Goal: Task Accomplishment & Management: Manage account settings

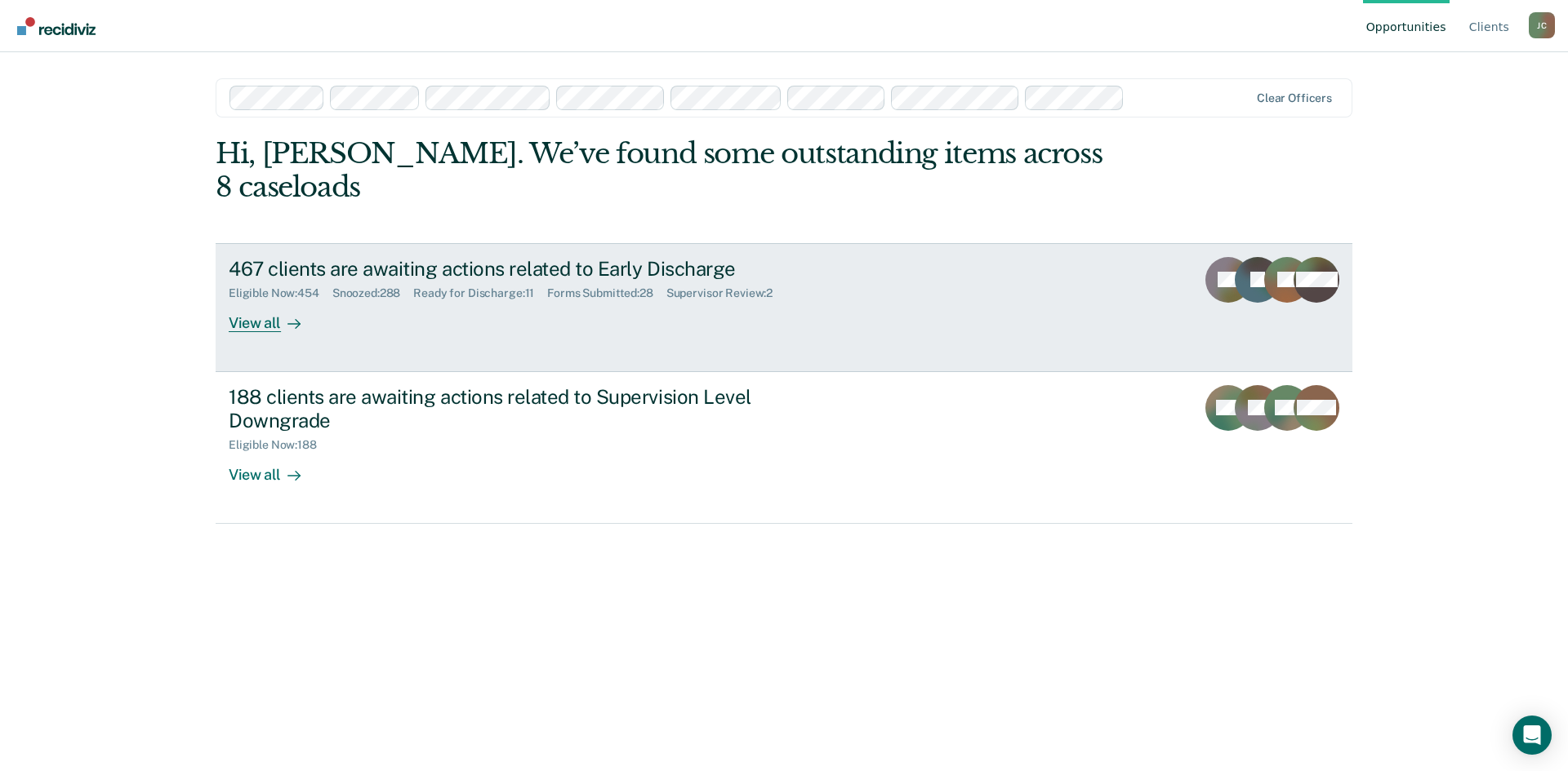
click at [349, 257] on div "467 clients are awaiting actions related to Early Discharge" at bounding box center [515, 268] width 573 height 23
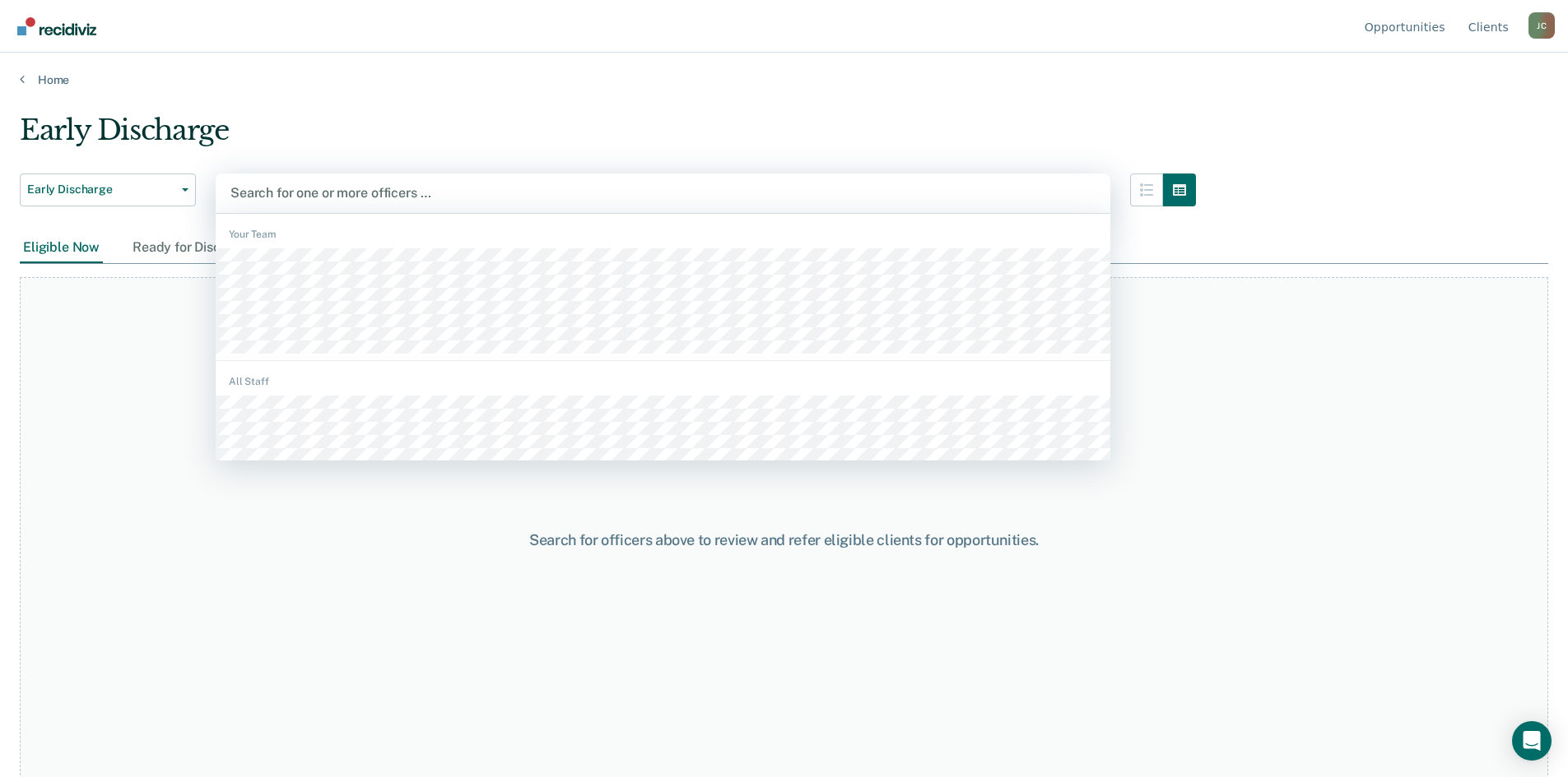
click at [391, 178] on div "Search for one or more officers …" at bounding box center [663, 194] width 895 height 40
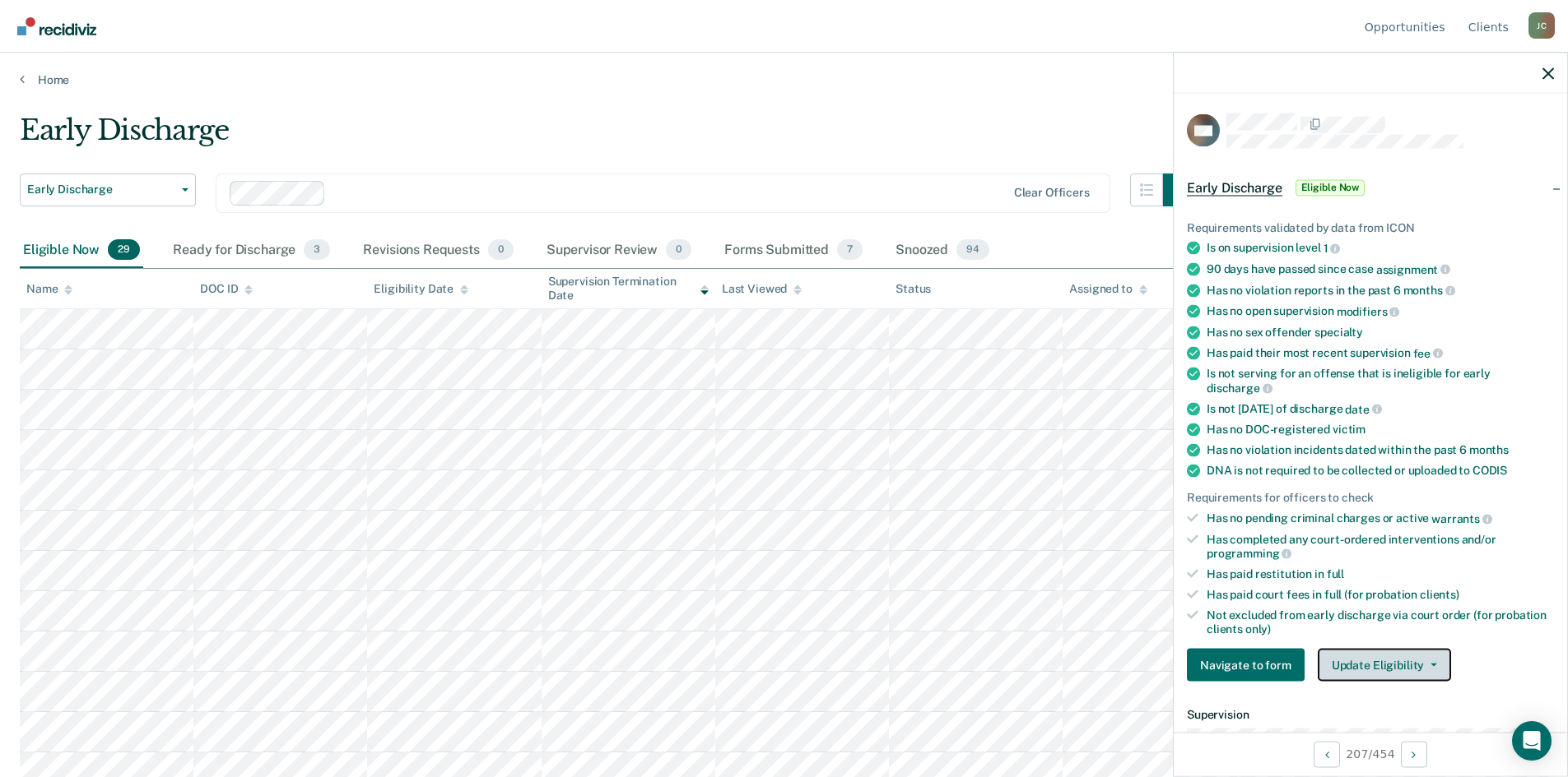
click at [1372, 666] on button "Update Eligibility" at bounding box center [1384, 665] width 133 height 33
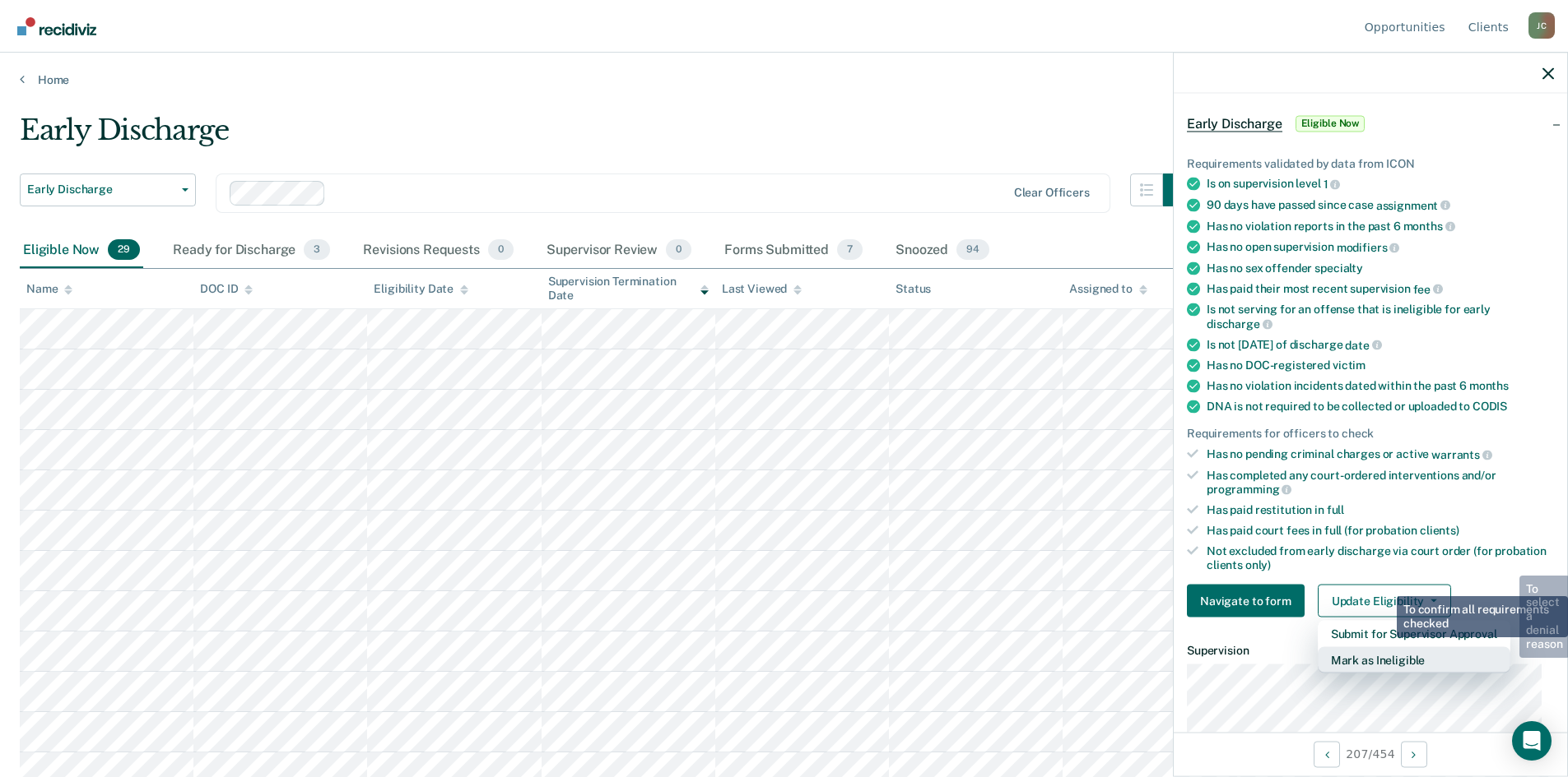
scroll to position [164, 0]
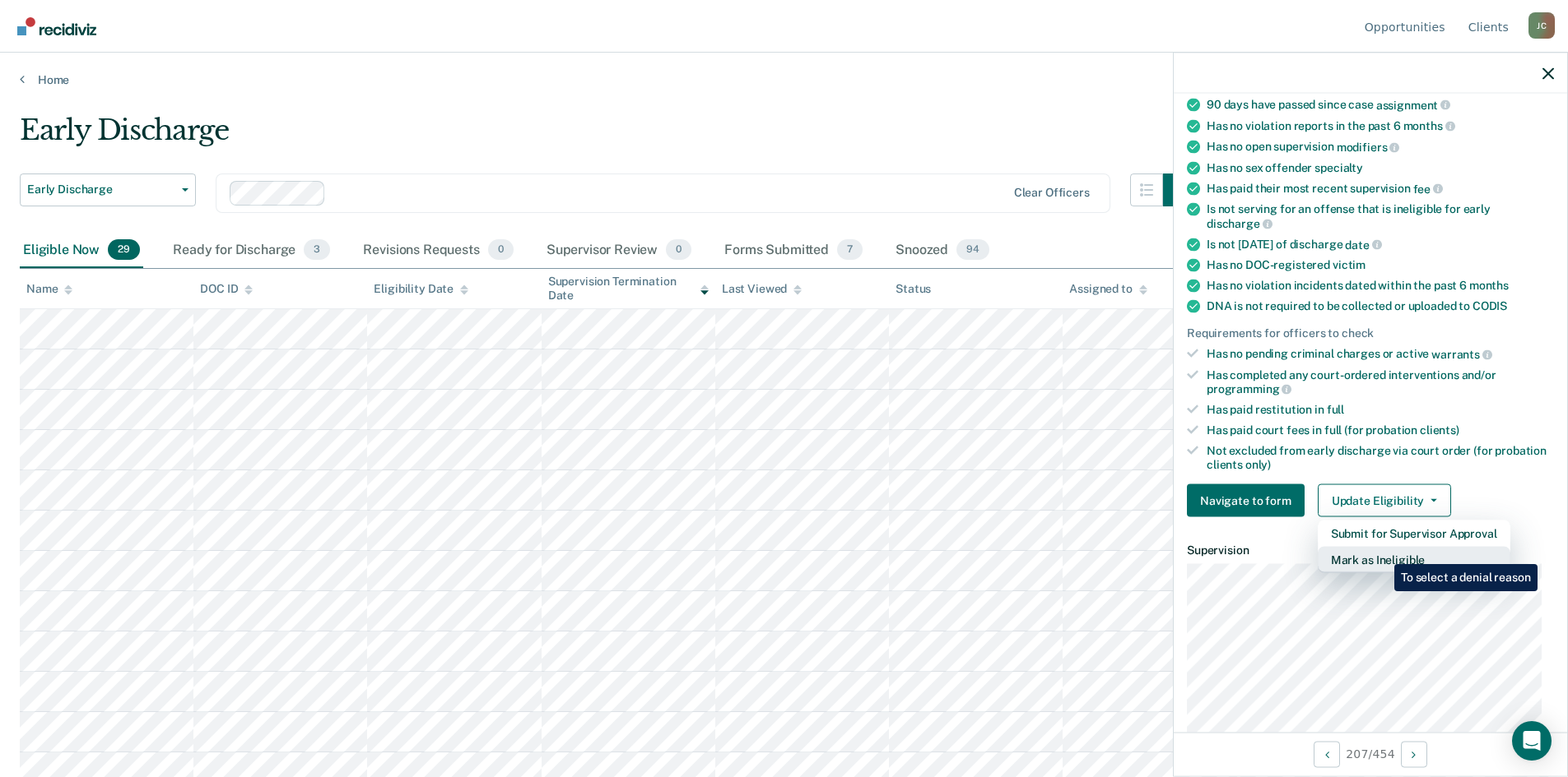
click at [1382, 552] on button "Mark as Ineligible" at bounding box center [1414, 561] width 193 height 26
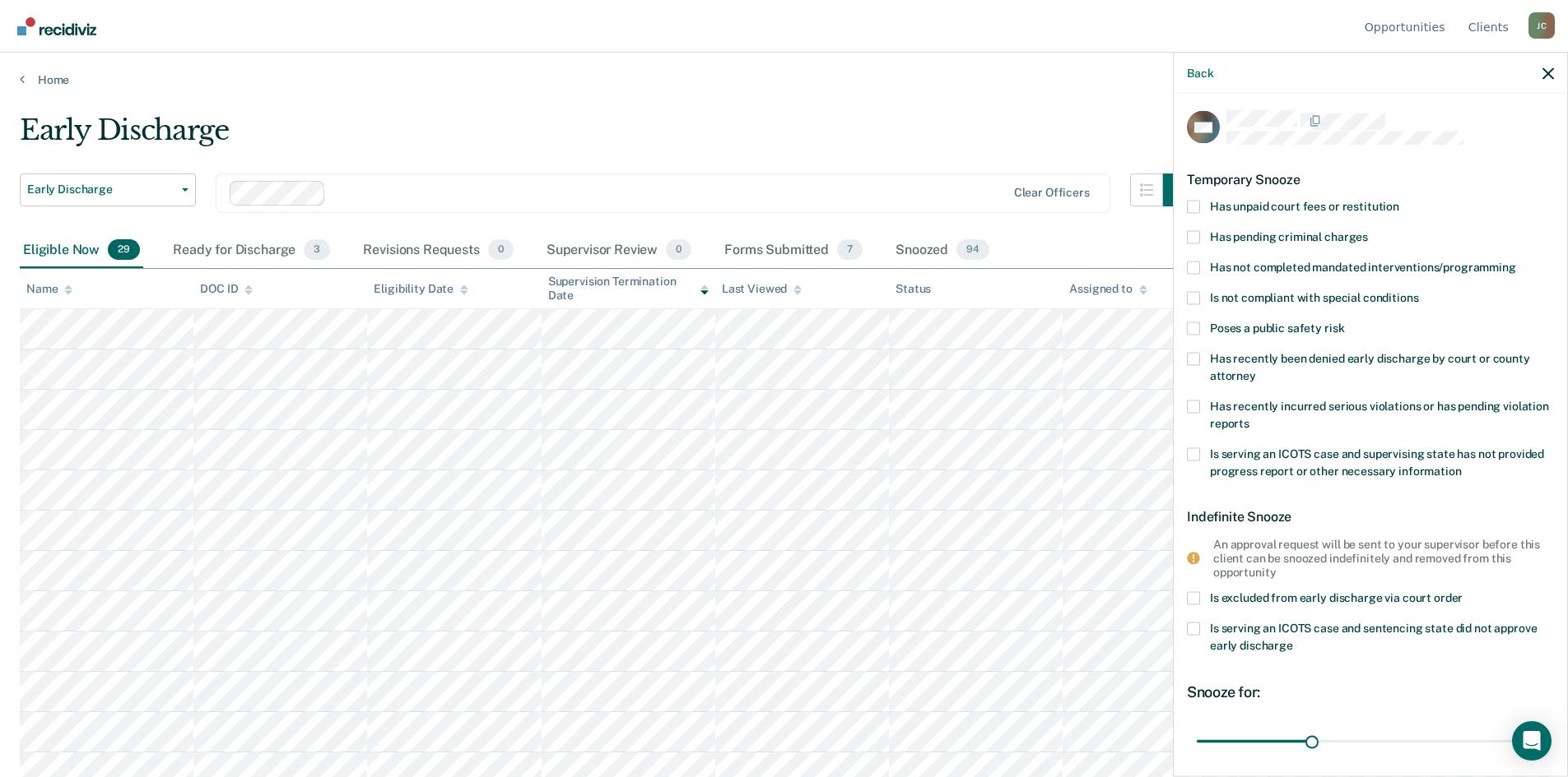
scroll to position [0, 0]
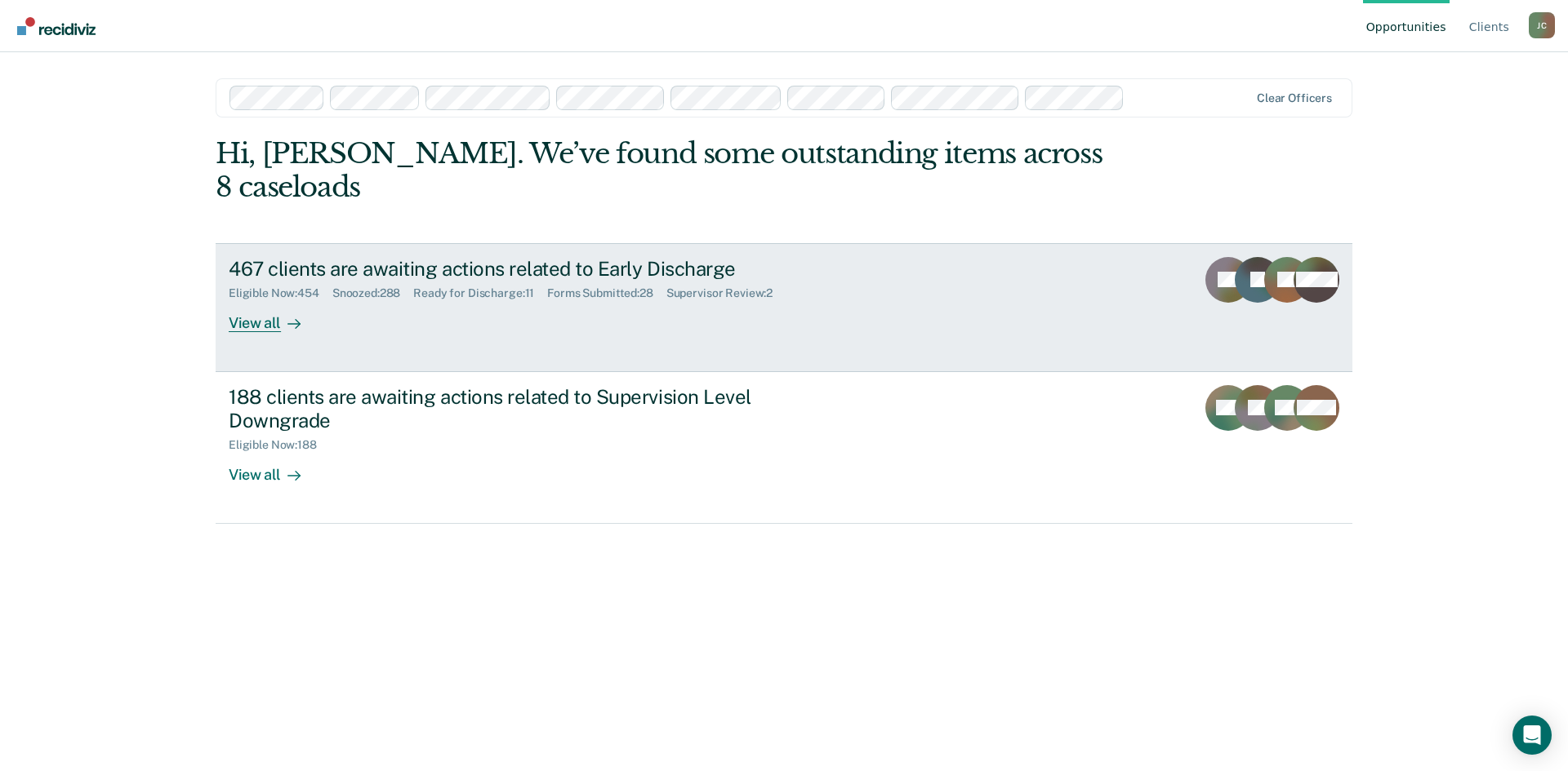
click at [489, 257] on div "467 clients are awaiting actions related to Early Discharge" at bounding box center [515, 268] width 573 height 23
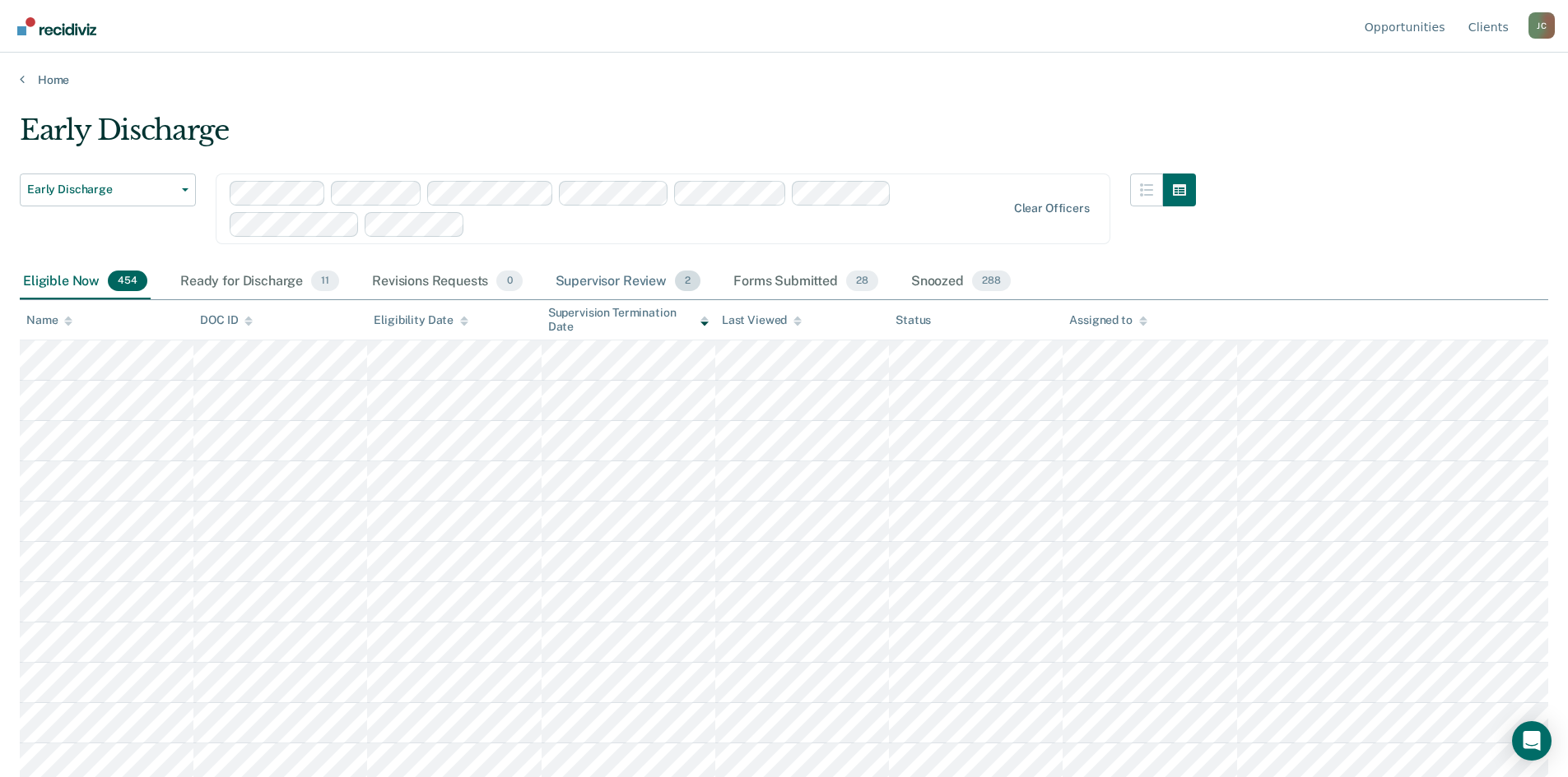
click at [620, 283] on div "Supervisor Review 2" at bounding box center [628, 282] width 152 height 36
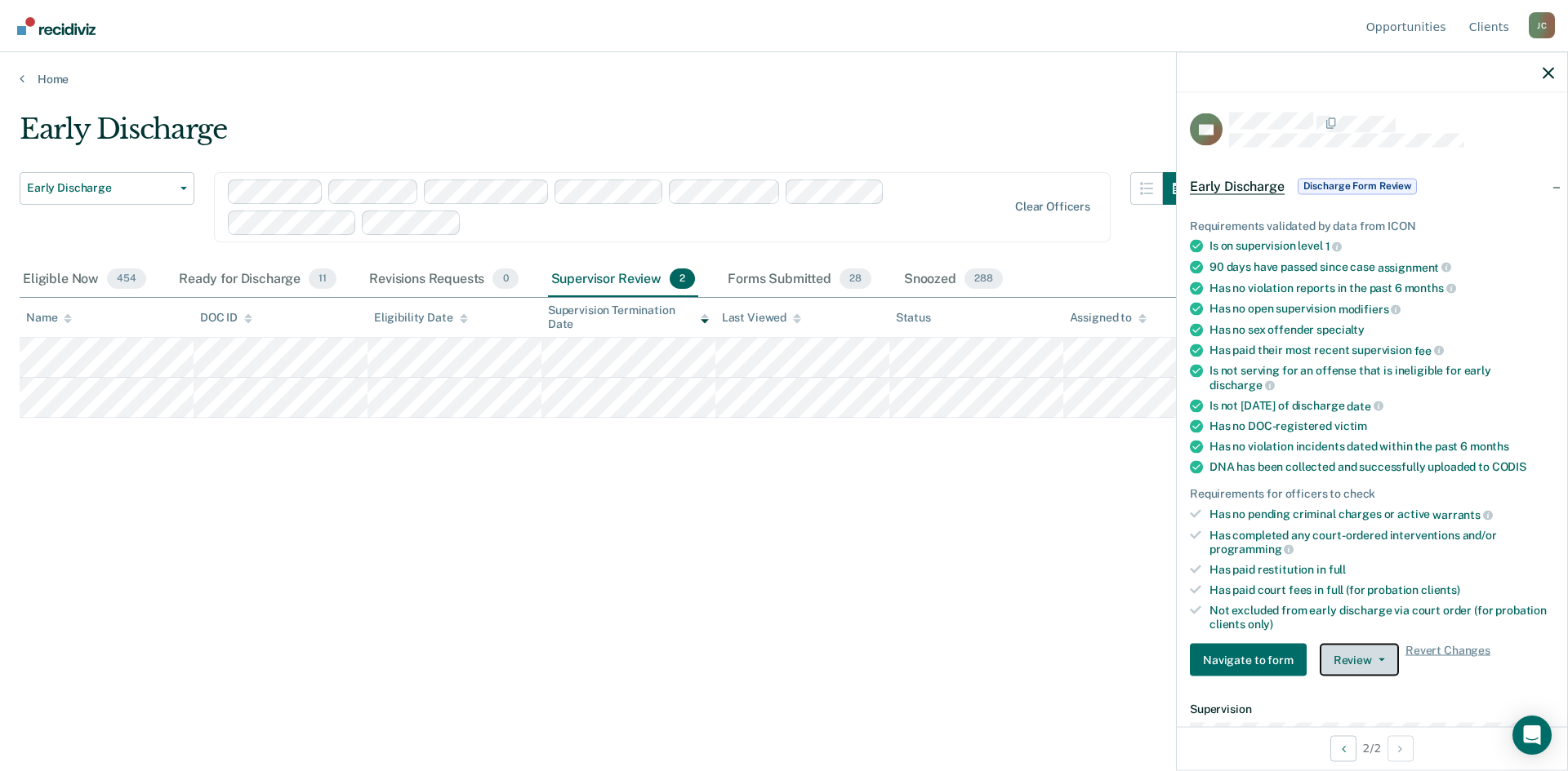
click at [1362, 657] on button "Review" at bounding box center [1359, 660] width 79 height 33
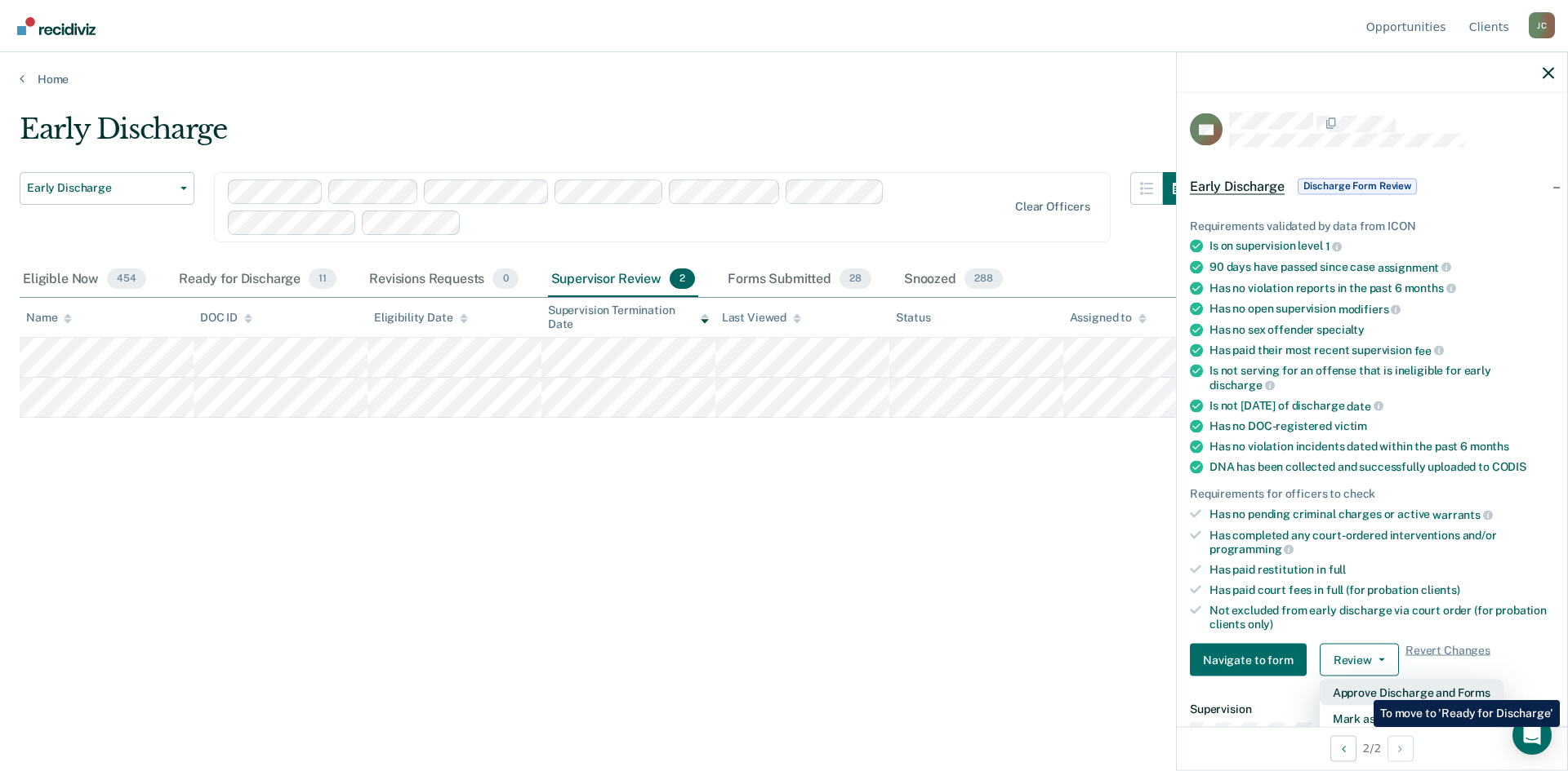
click at [1362, 688] on button "Approve Discharge and Forms" at bounding box center [1411, 693] width 184 height 26
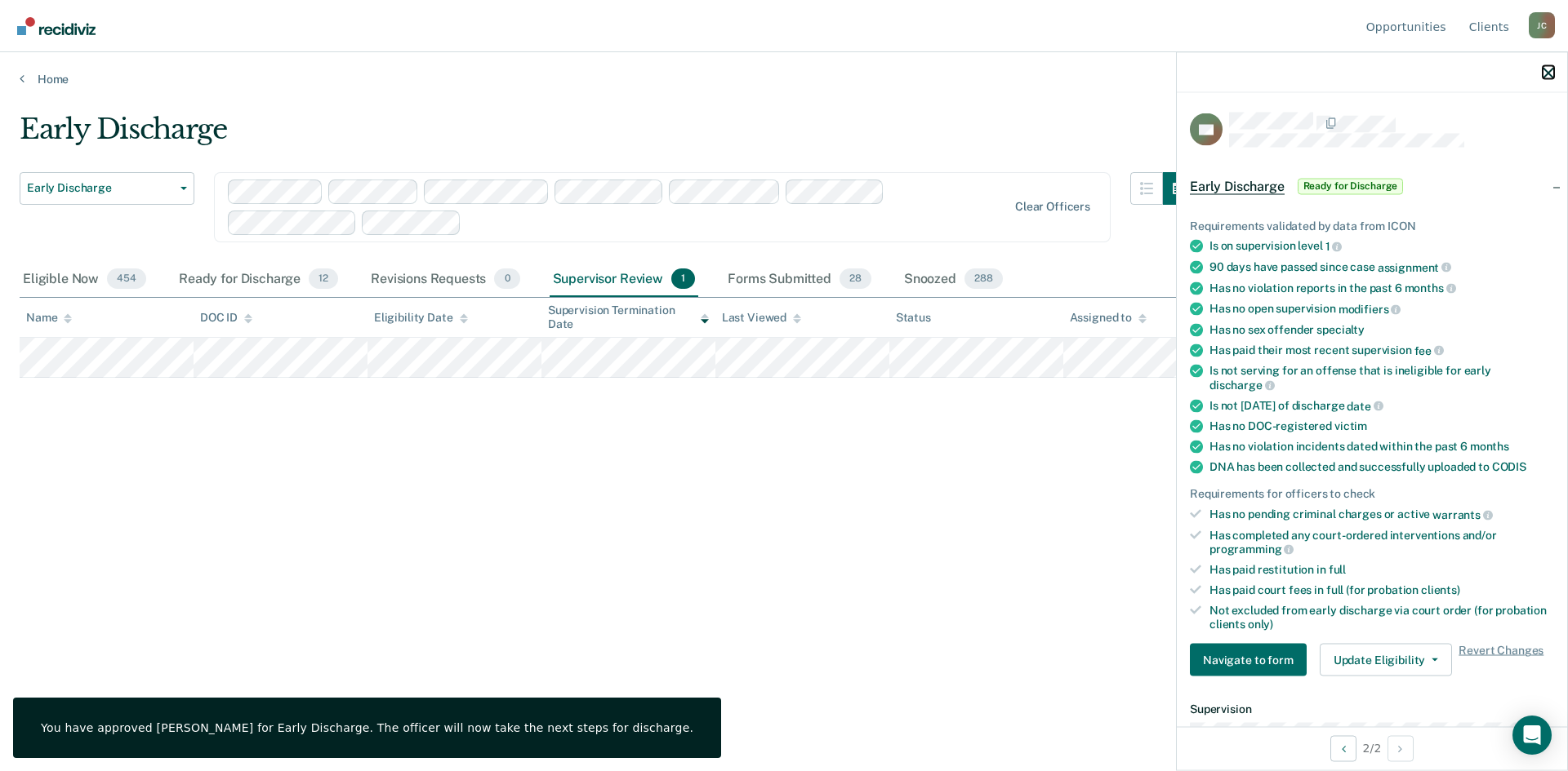
click at [1548, 70] on icon "button" at bounding box center [1548, 72] width 11 height 11
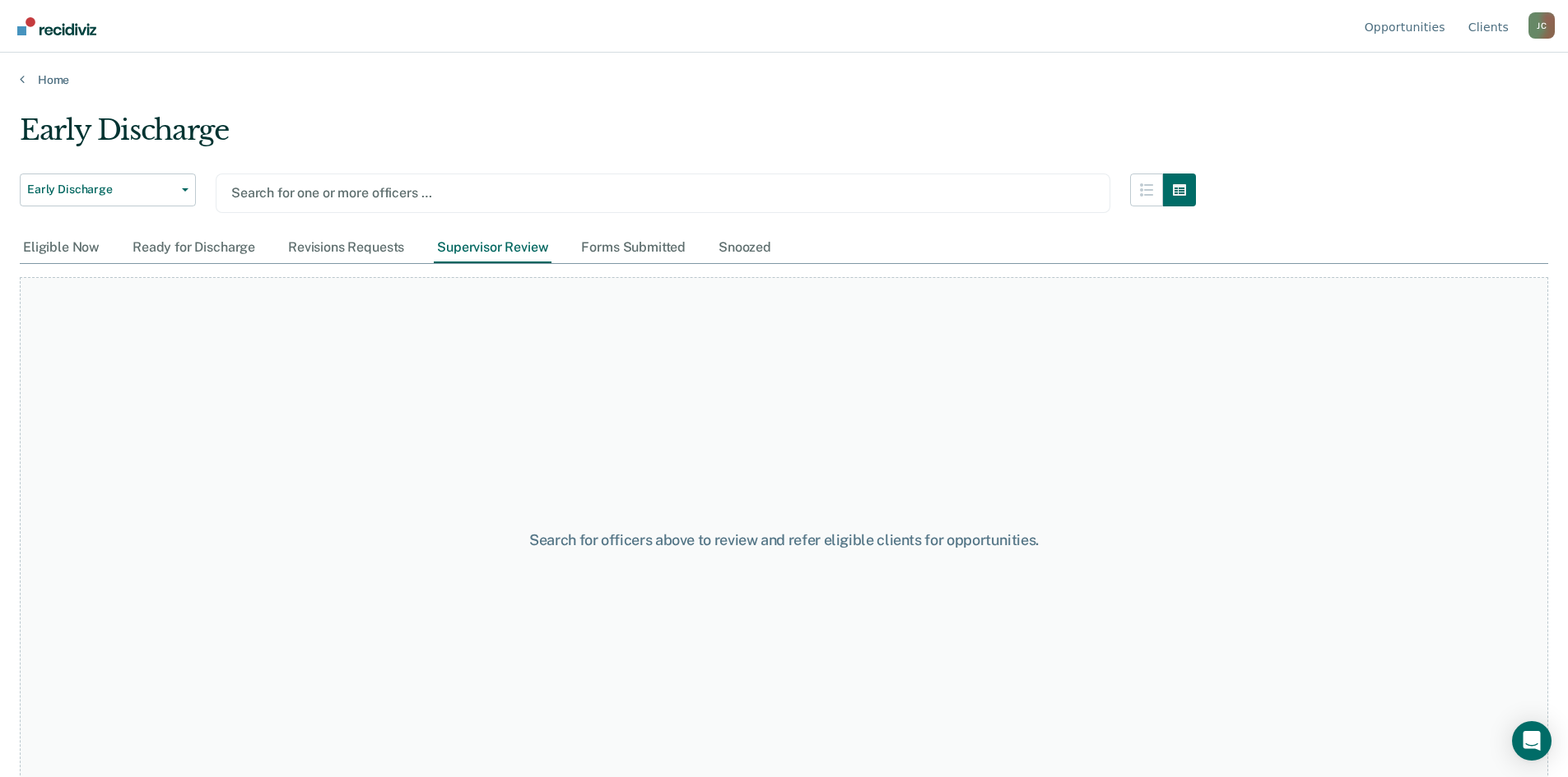
click at [340, 182] on div "Search for one or more officers …" at bounding box center [663, 192] width 866 height 22
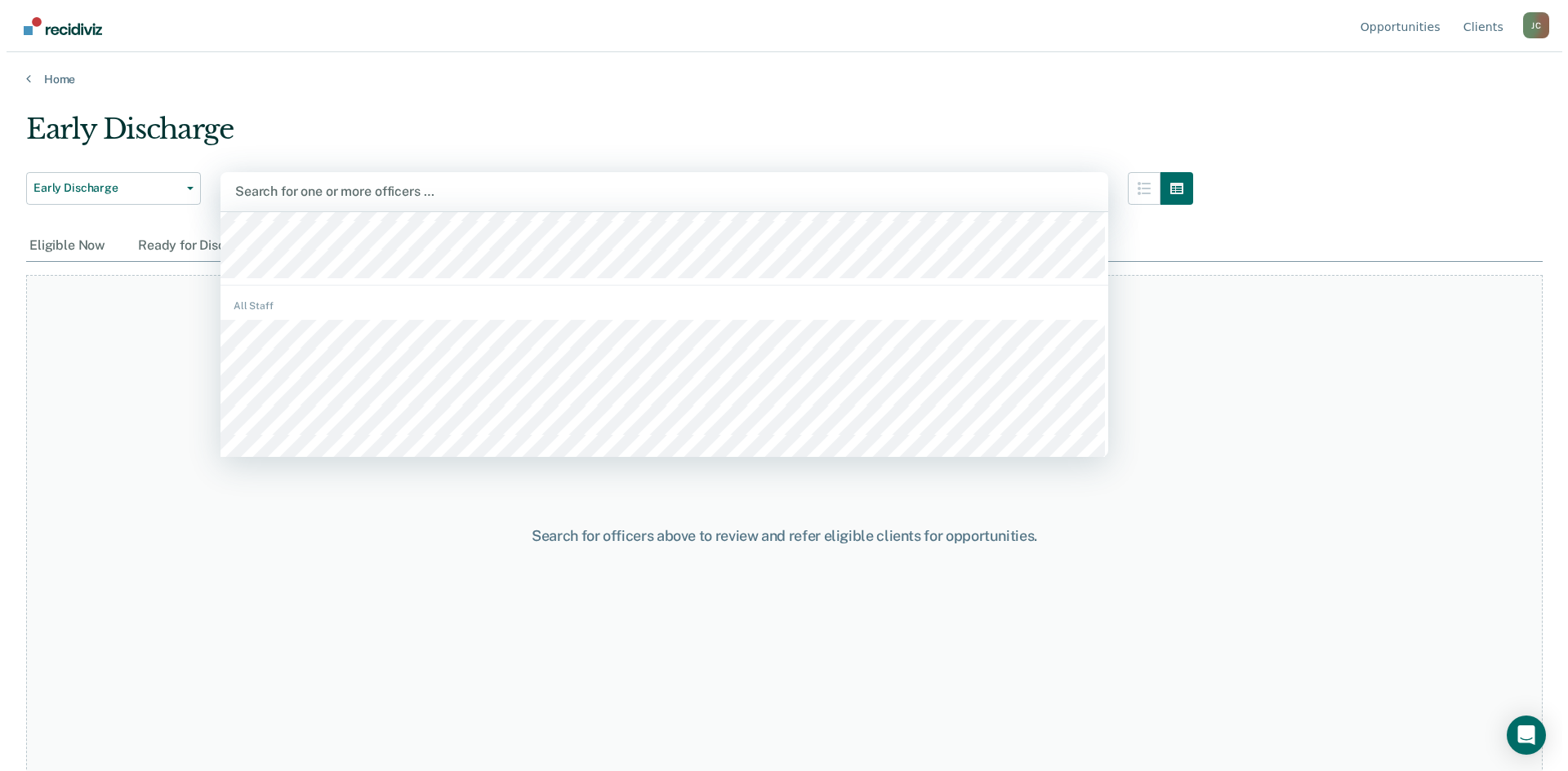
scroll to position [163, 0]
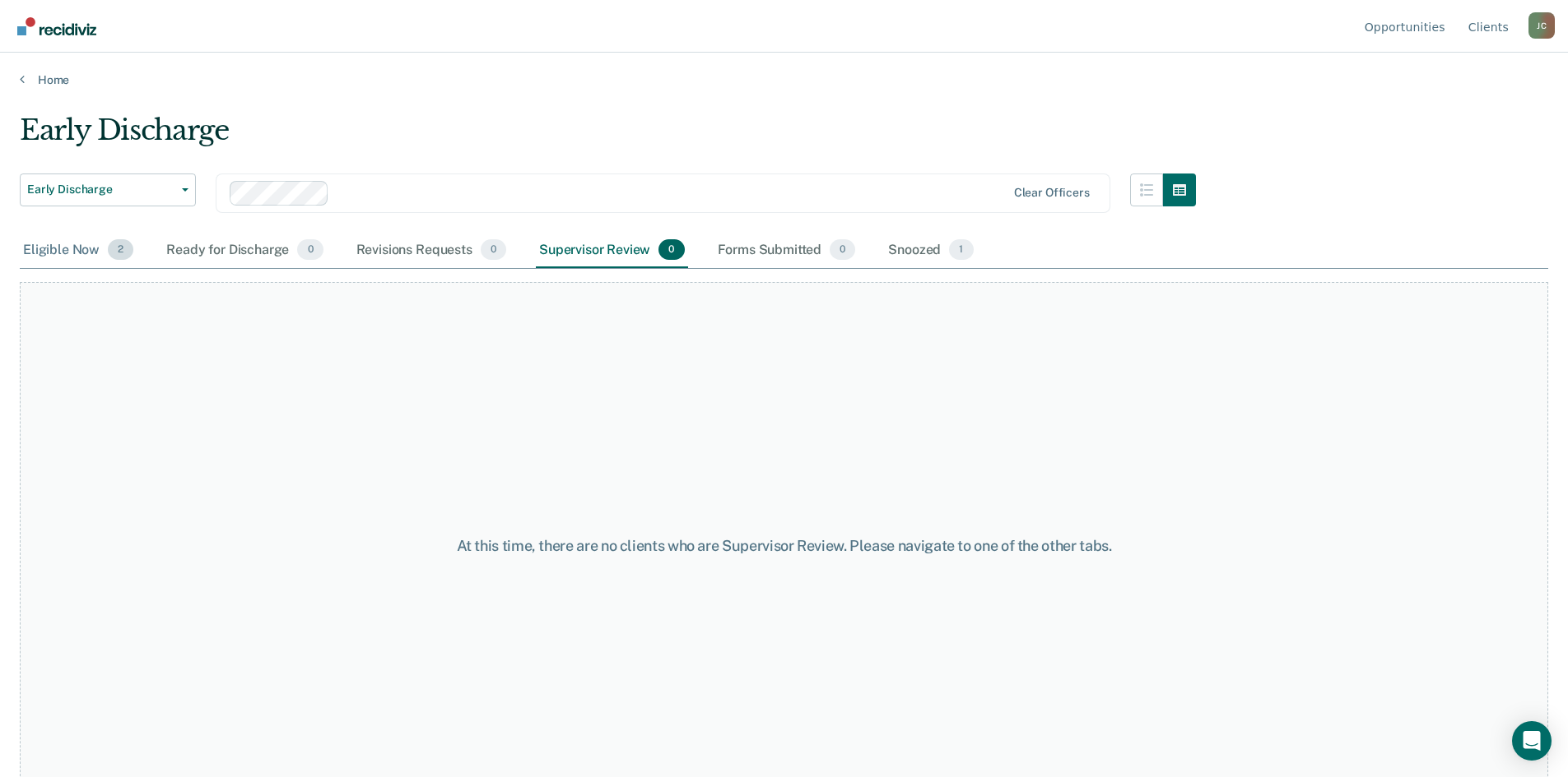
click at [61, 244] on div "Eligible Now 2" at bounding box center [78, 250] width 117 height 36
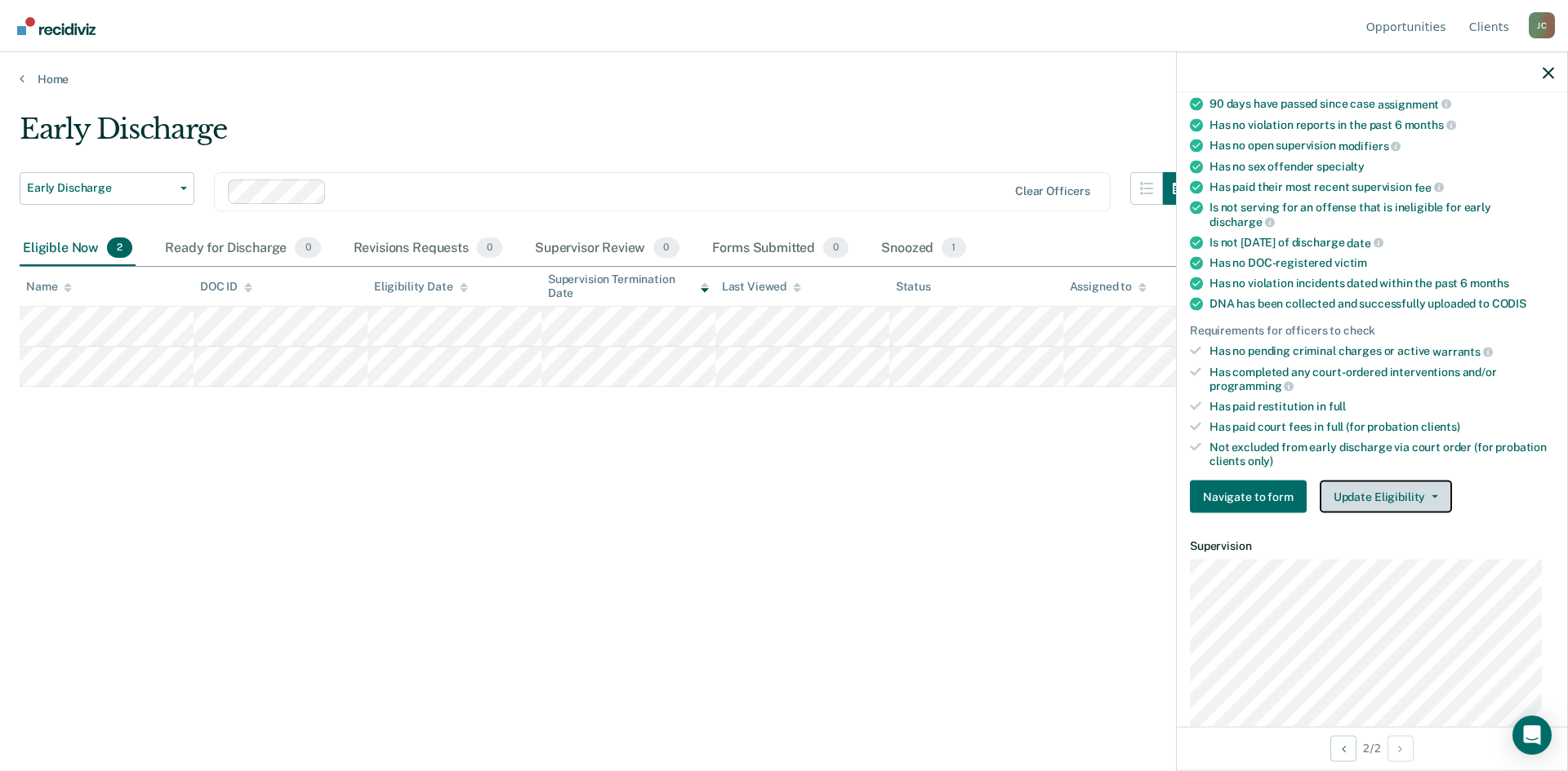
click at [1372, 495] on button "Update Eligibility" at bounding box center [1385, 497] width 132 height 33
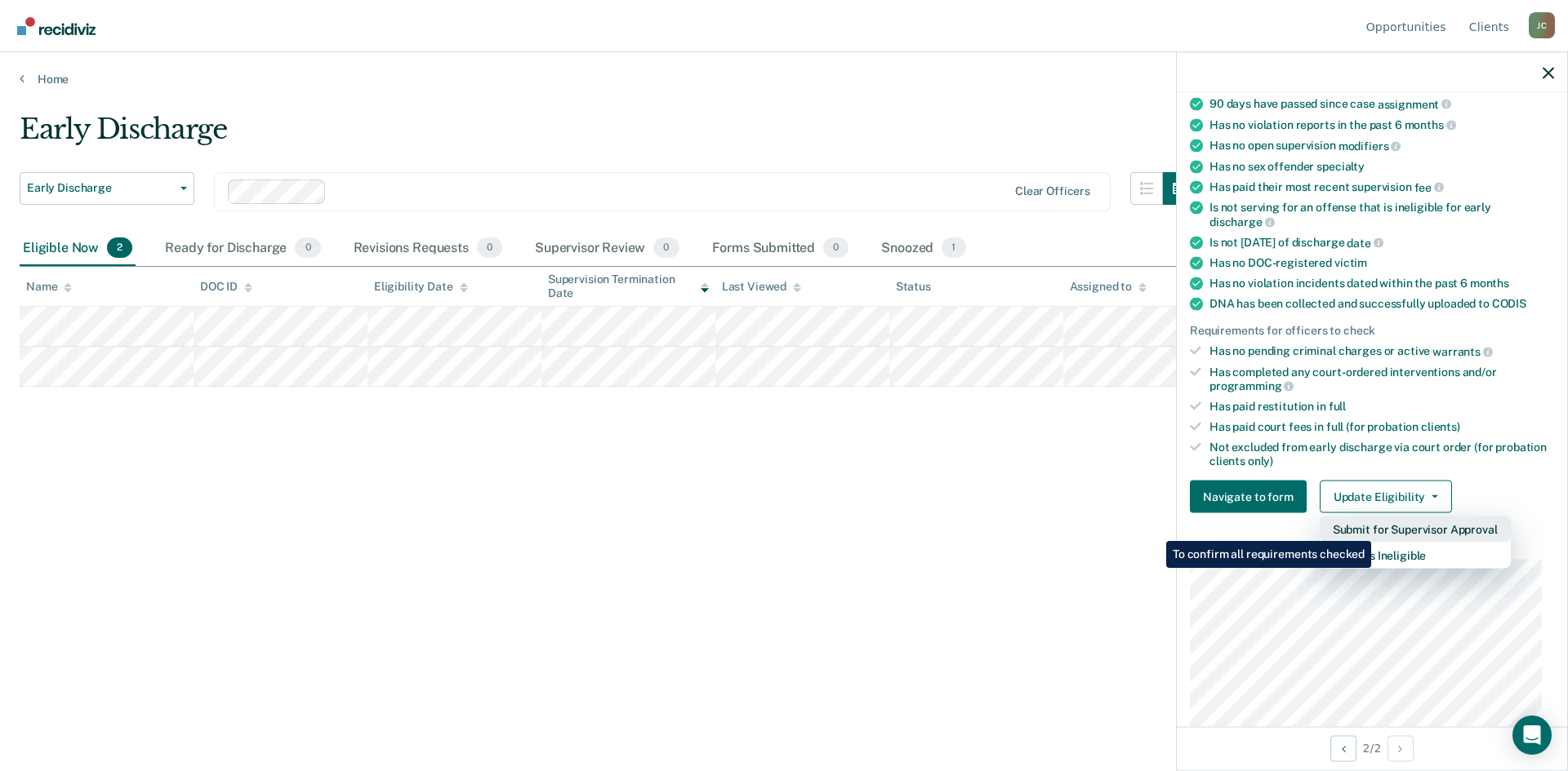
click at [1374, 529] on button "Submit for Supervisor Approval" at bounding box center [1415, 530] width 191 height 26
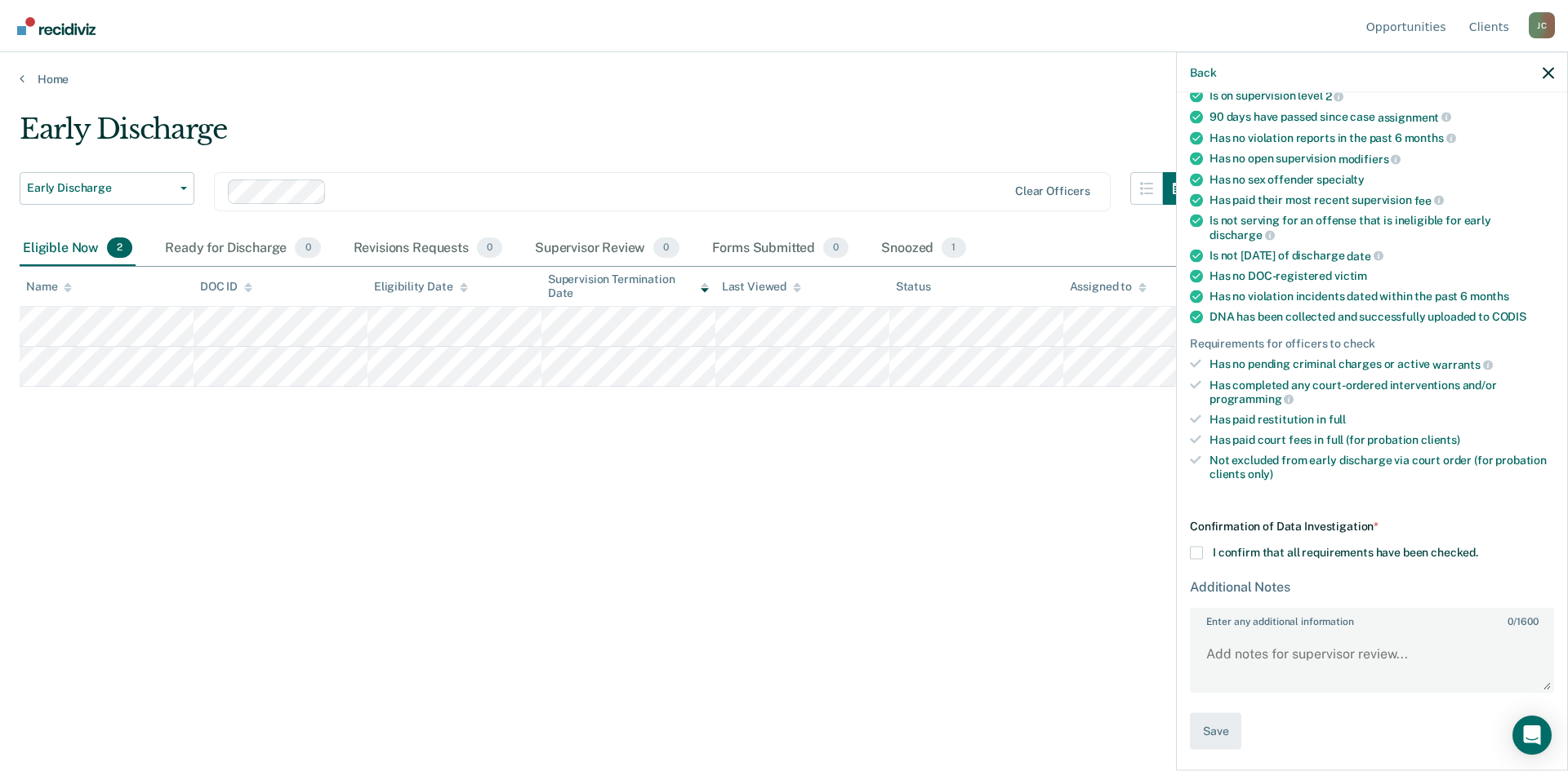
click at [1545, 64] on div "Back" at bounding box center [1372, 73] width 390 height 41
click at [1550, 79] on icon "button" at bounding box center [1548, 72] width 11 height 11
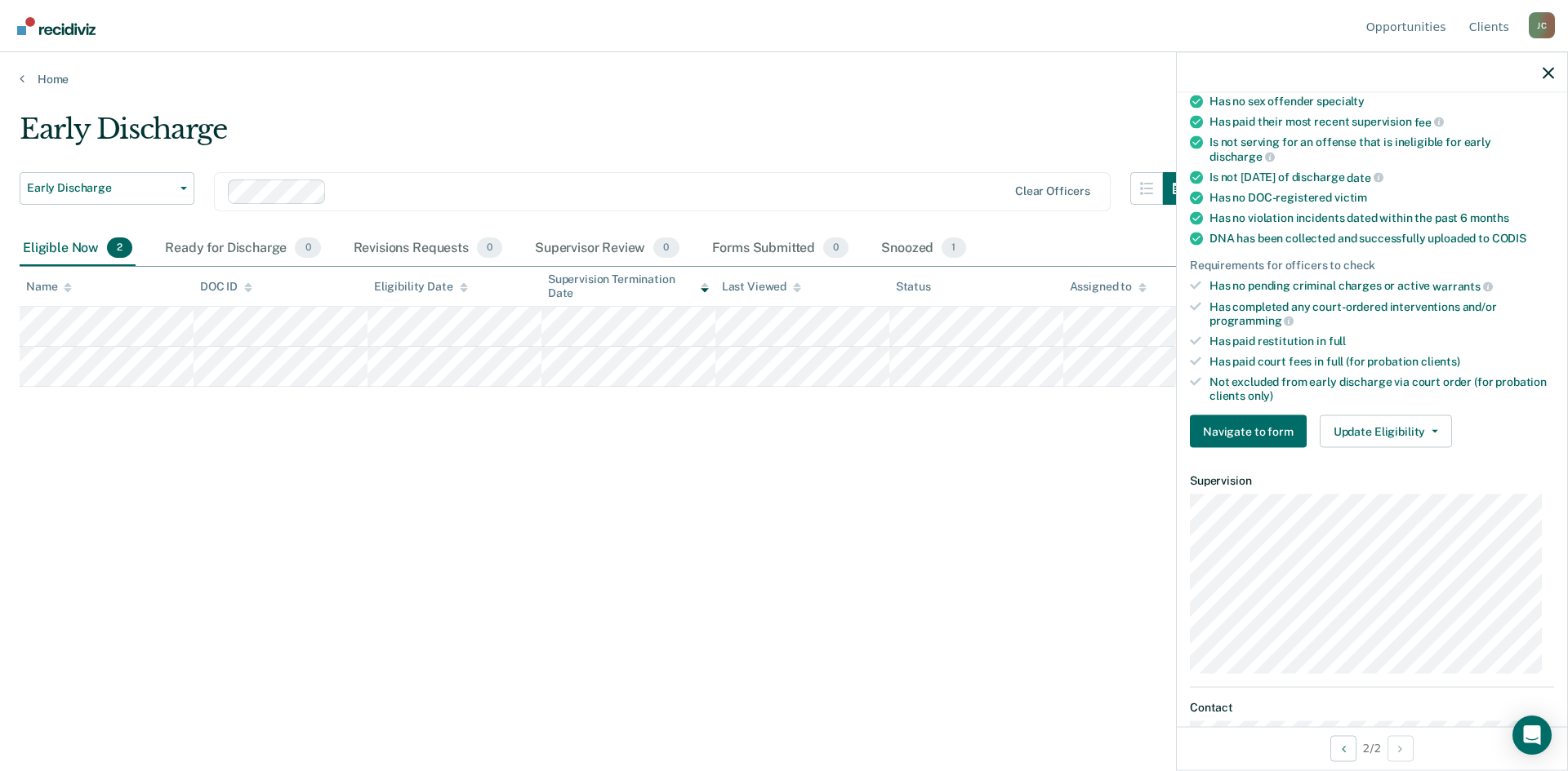
scroll to position [245, 0]
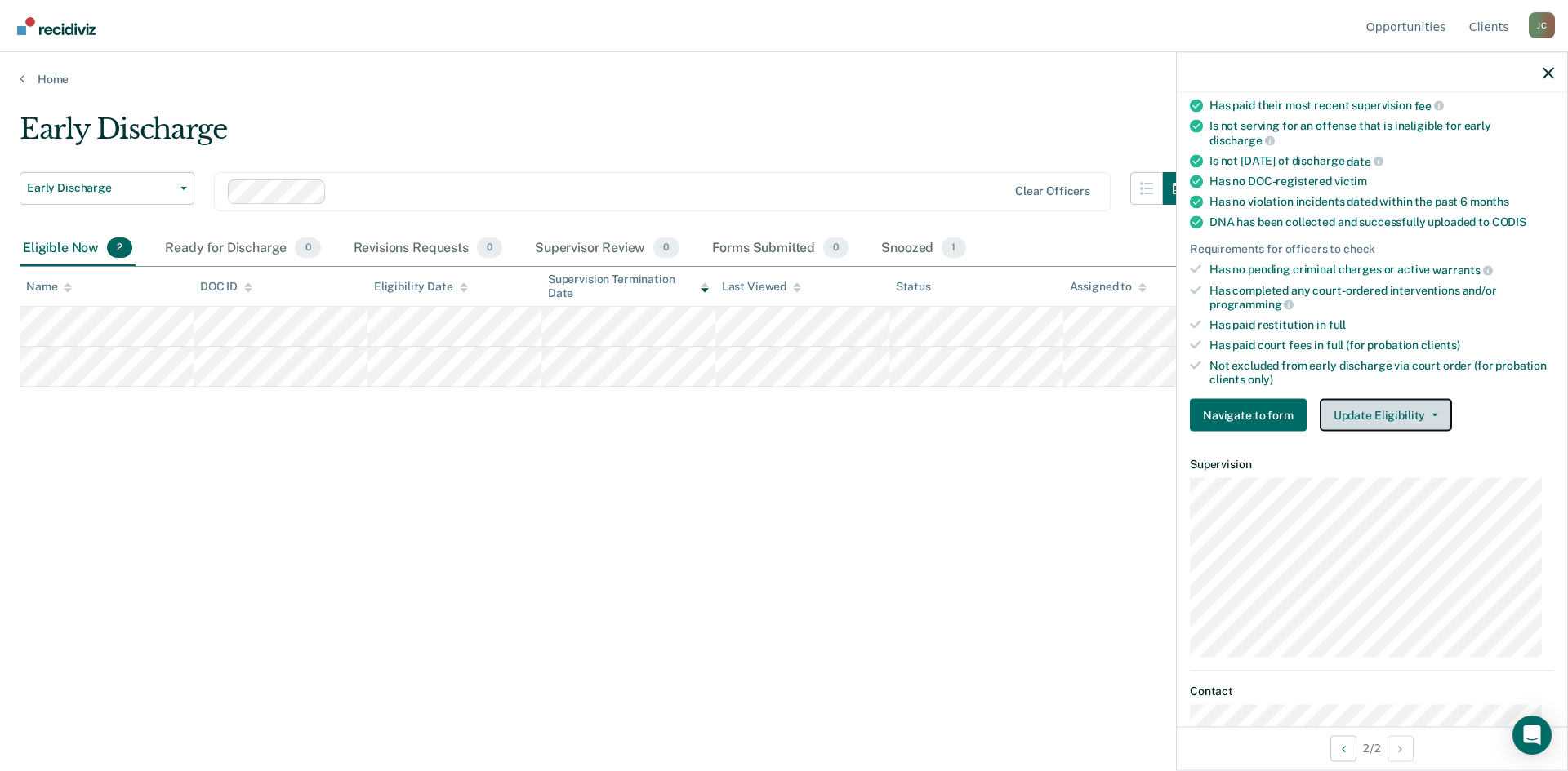
click at [1415, 418] on button "Update Eligibility" at bounding box center [1385, 416] width 132 height 33
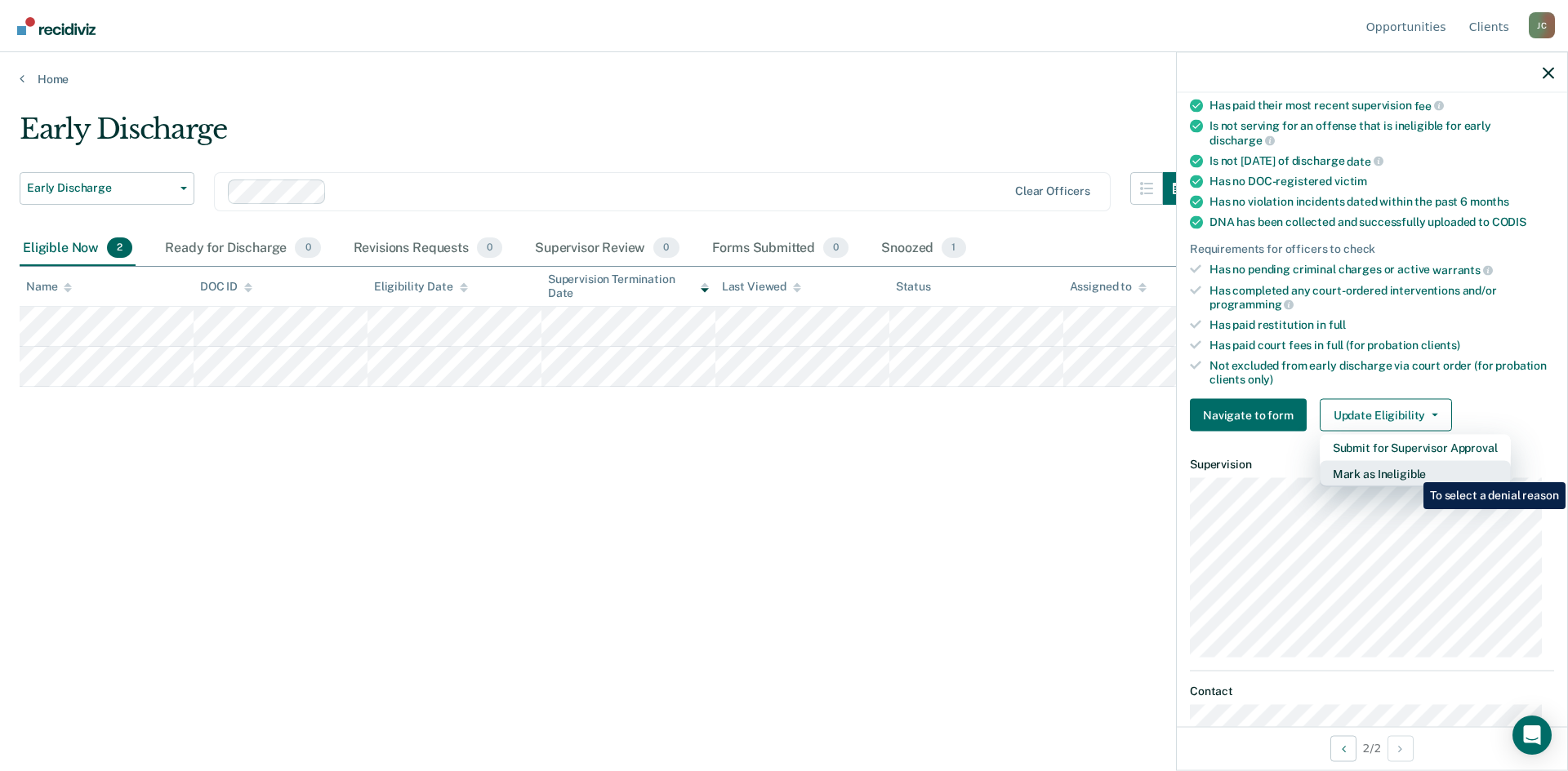
click at [1411, 470] on button "Mark as Ineligible" at bounding box center [1415, 475] width 191 height 26
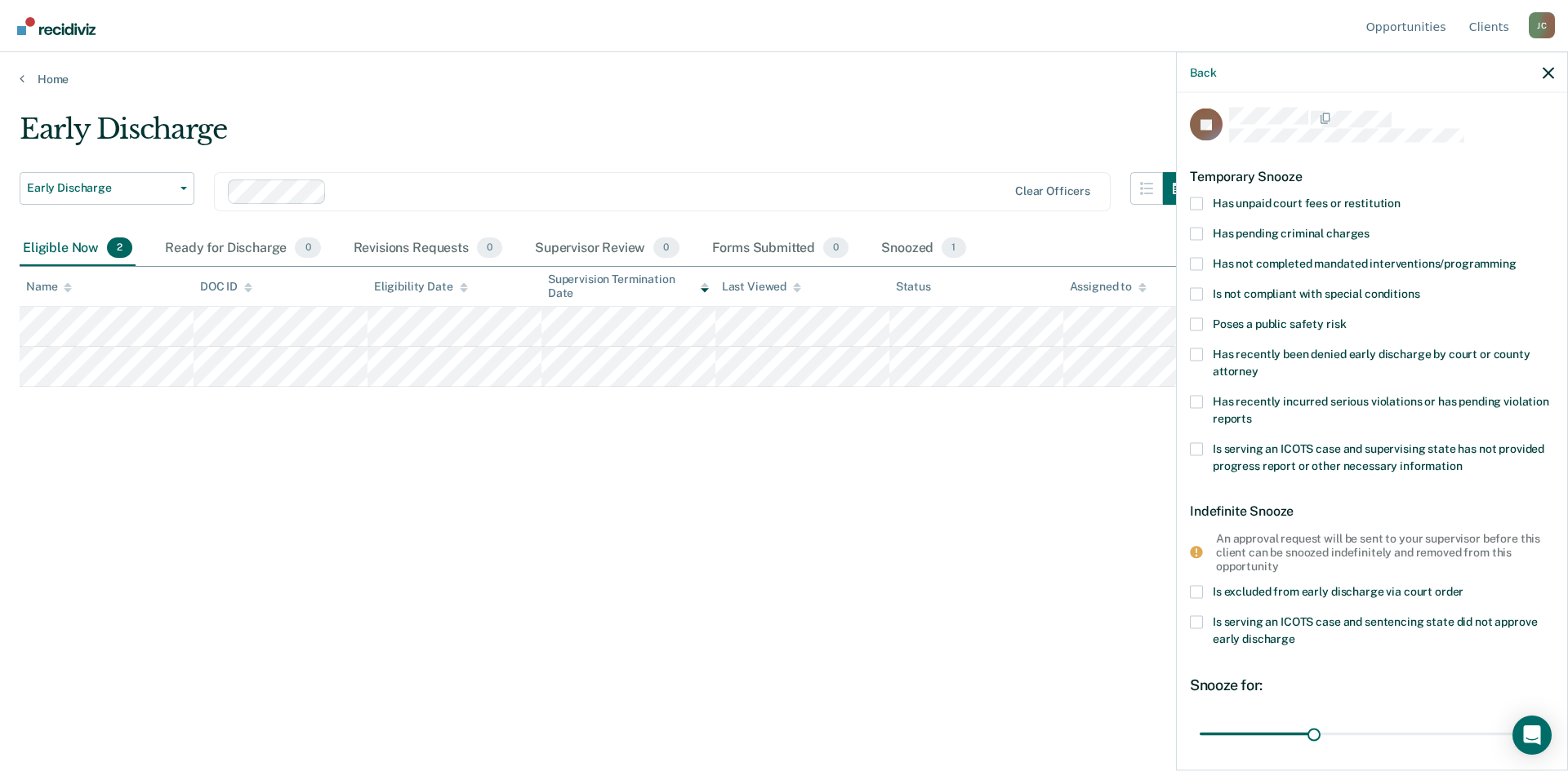
scroll to position [0, 0]
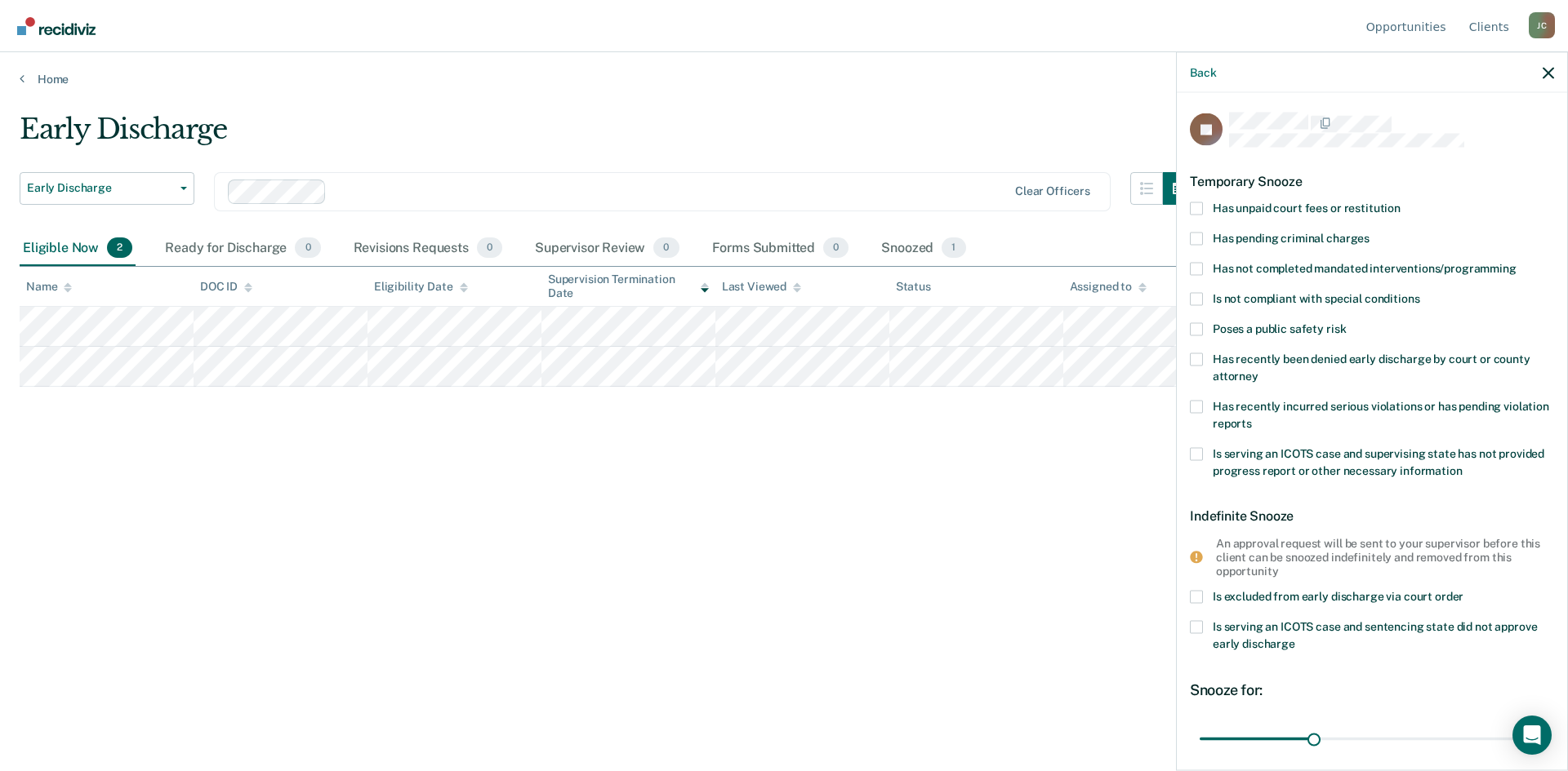
click at [1198, 208] on span at bounding box center [1196, 208] width 13 height 13
click at [1400, 202] on input "Has unpaid court fees or restitution" at bounding box center [1400, 202] width 0 height 0
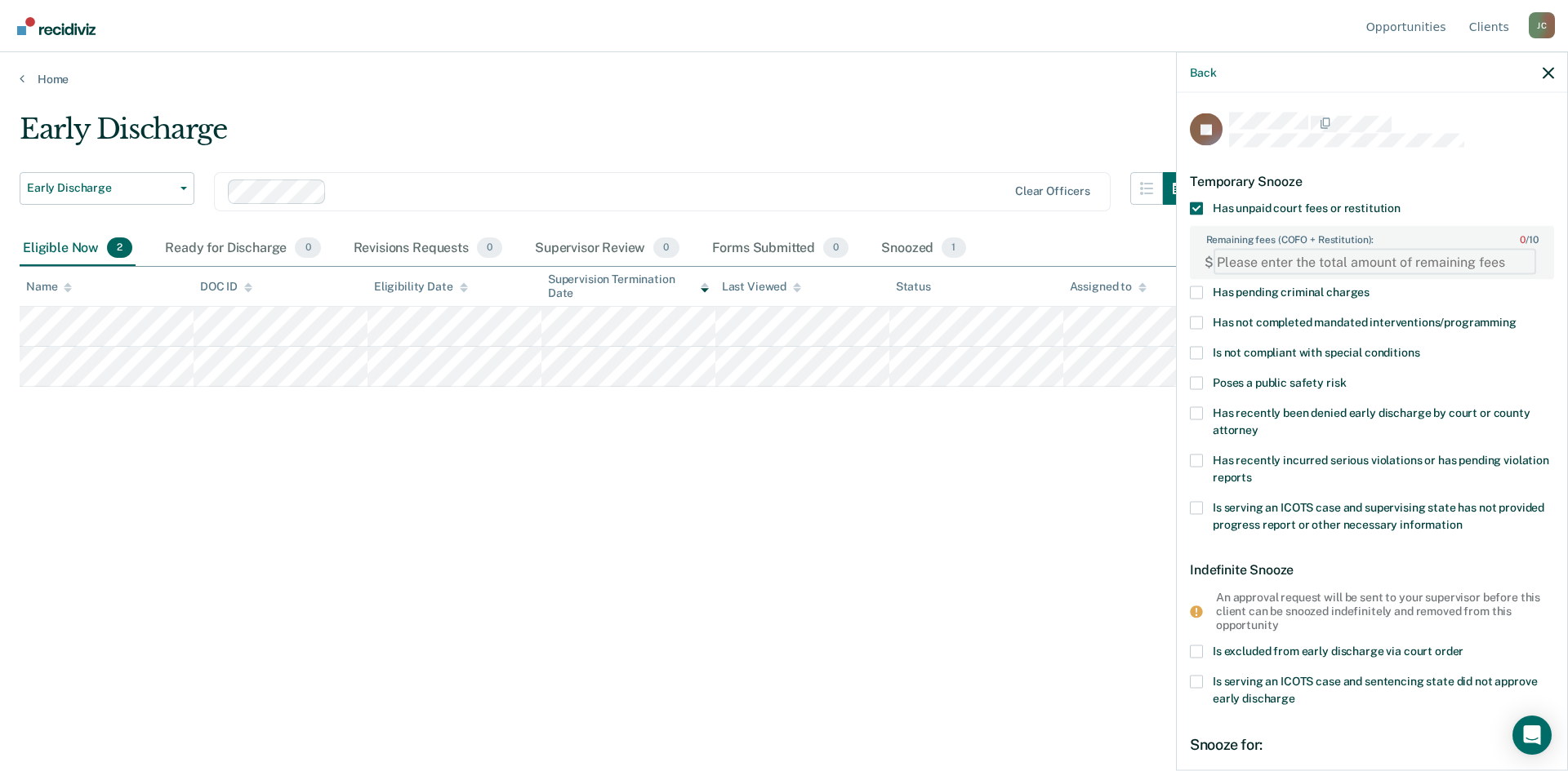
click at [1265, 254] on FEESReasonInput "Remaining fees (COFO + Restitution): 0 / 10" at bounding box center [1375, 262] width 323 height 26
paste FEESReasonInput "2025.00"
type FEESReasonInput "2025.00"
click at [1092, 479] on div "Early Discharge Early Discharge Early Discharge Supervision Level Downgrade Cle…" at bounding box center [784, 381] width 1529 height 537
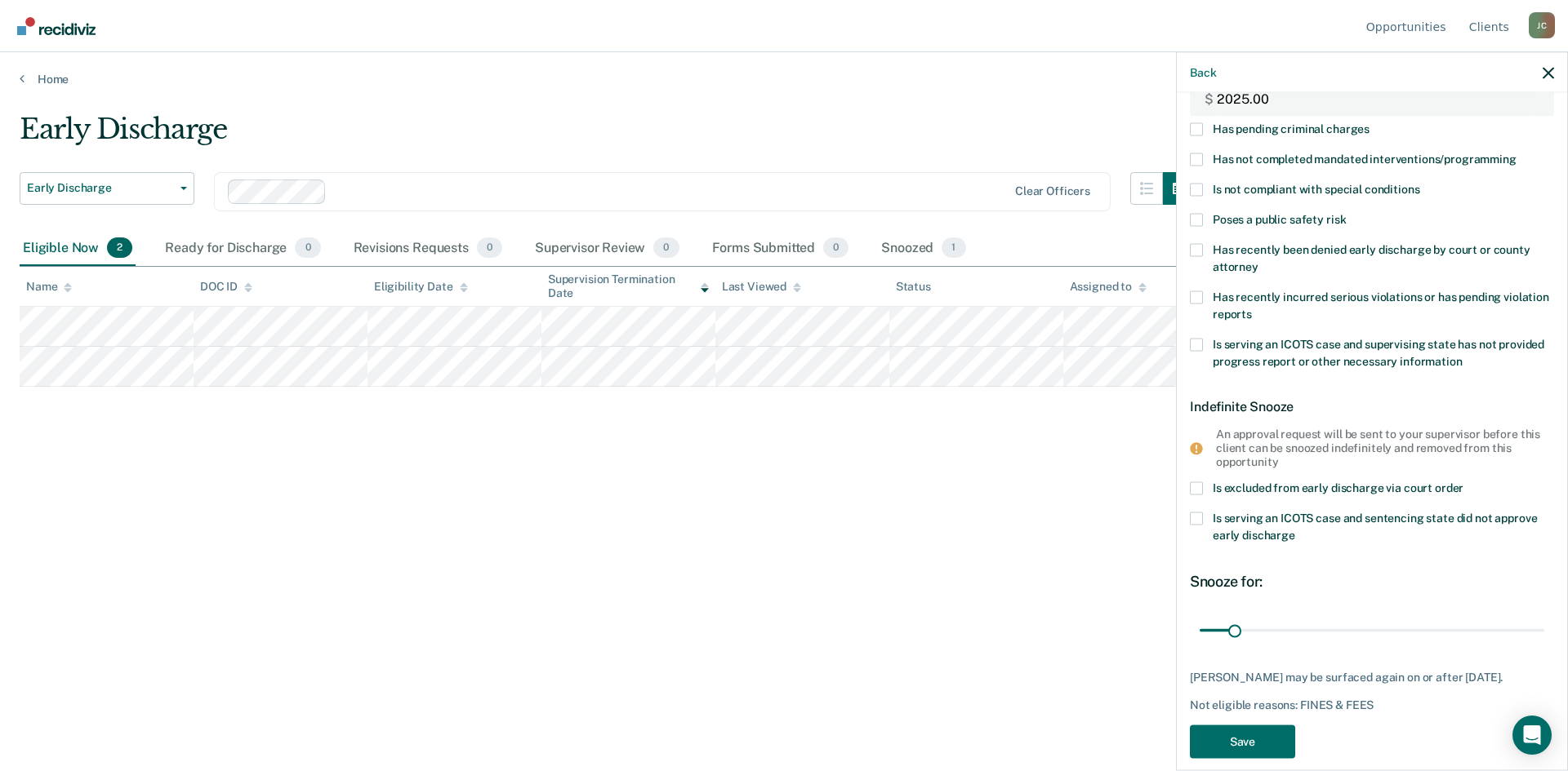
scroll to position [182, 0]
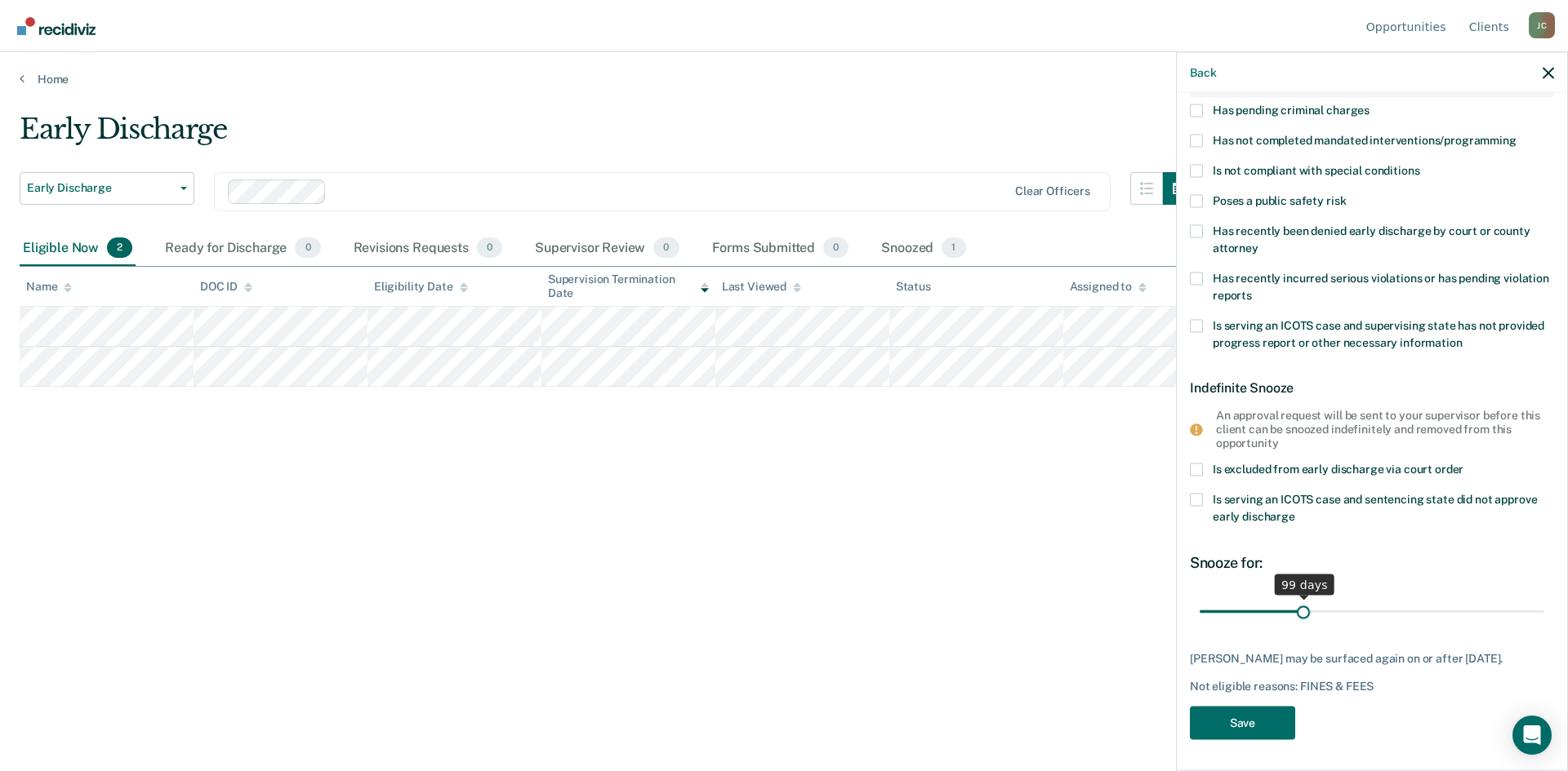
drag, startPoint x: 1239, startPoint y: 612, endPoint x: 1300, endPoint y: 600, distance: 62.2
click at [1300, 600] on input "range" at bounding box center [1371, 612] width 344 height 28
drag, startPoint x: 1301, startPoint y: 612, endPoint x: 1320, endPoint y: 612, distance: 19.0
type input "120"
click at [1320, 612] on input "range" at bounding box center [1371, 612] width 344 height 28
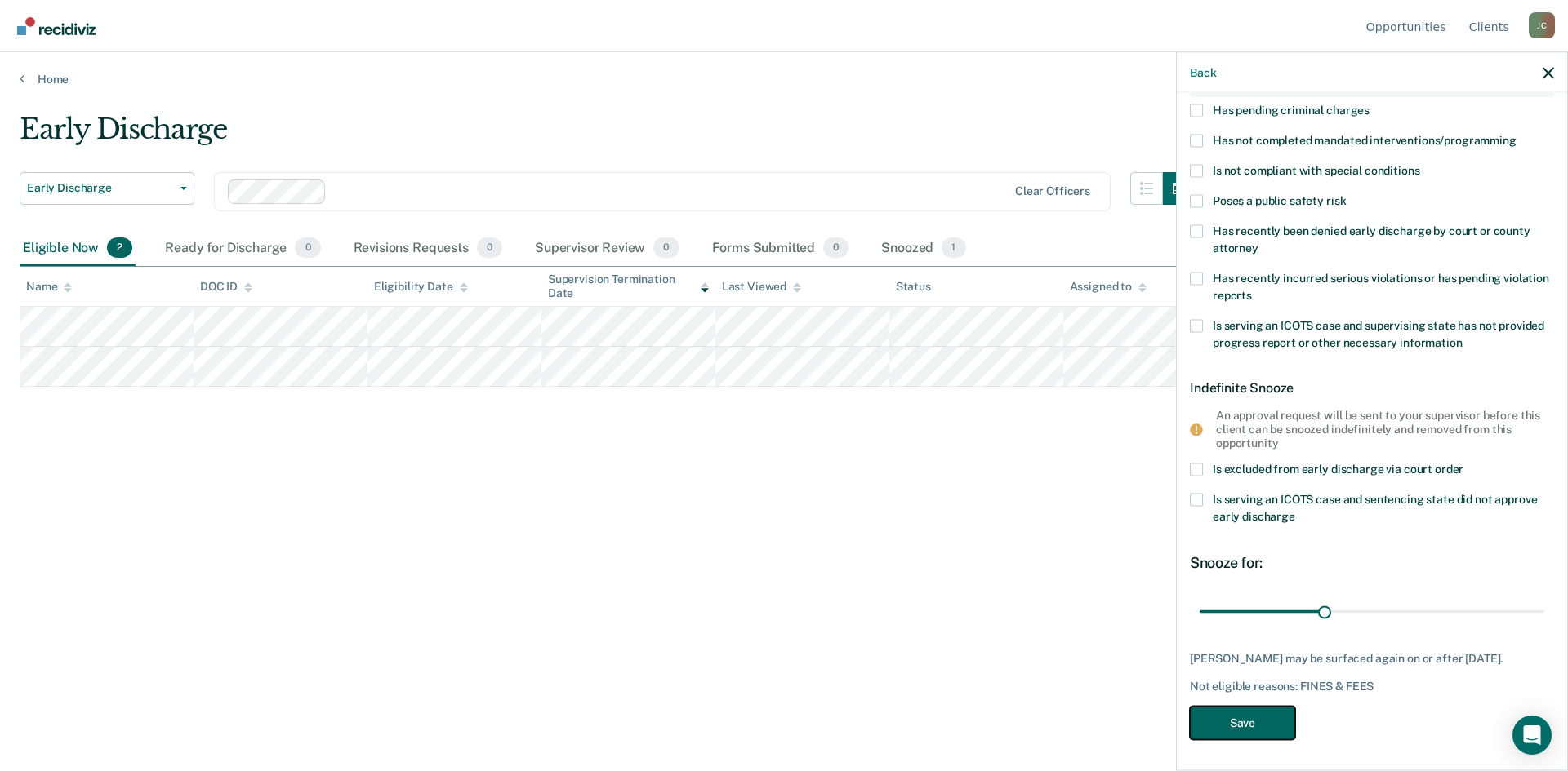
click at [1264, 720] on button "Save" at bounding box center [1242, 723] width 105 height 34
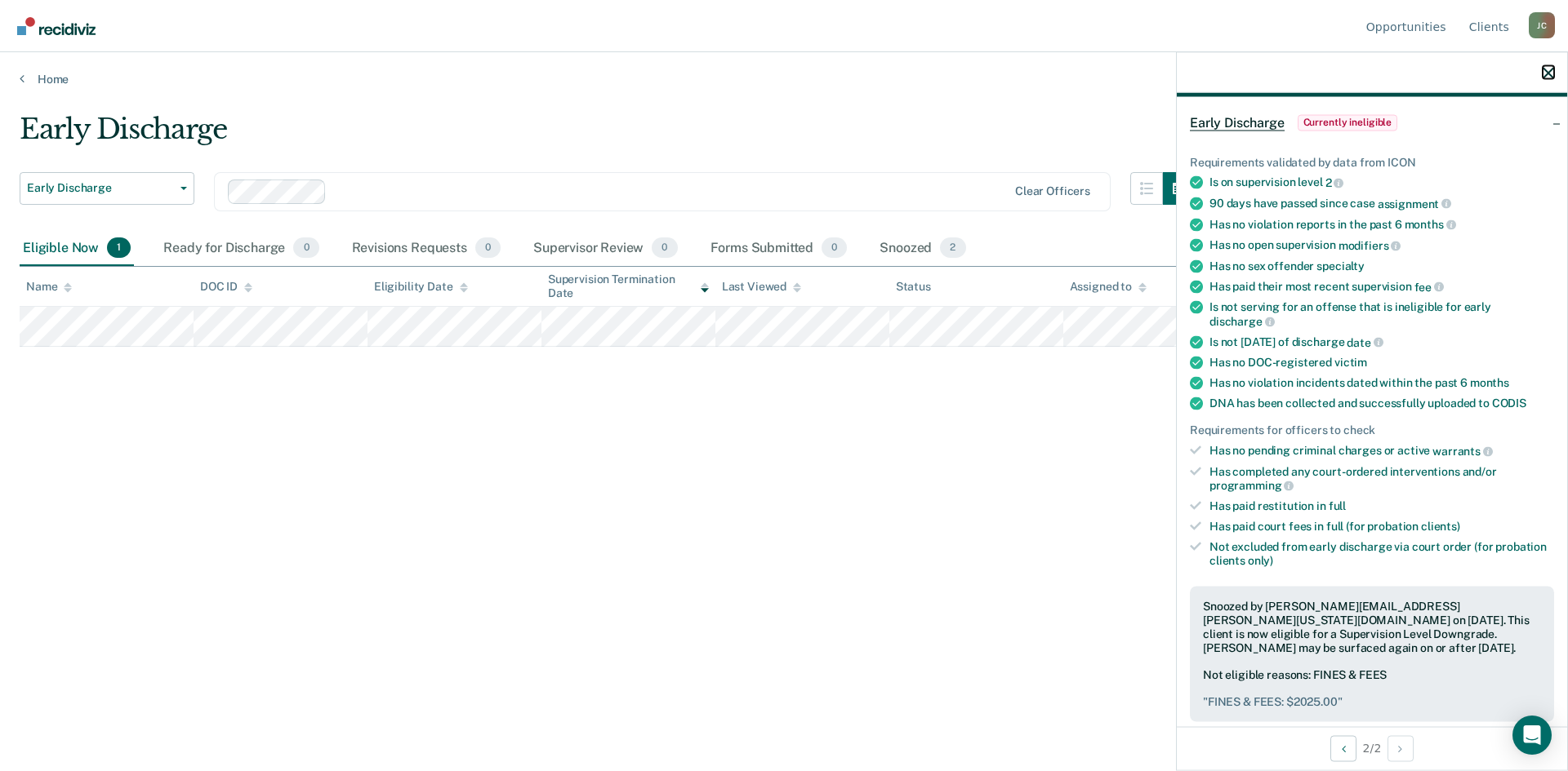
click at [1550, 67] on icon "button" at bounding box center [1548, 72] width 11 height 11
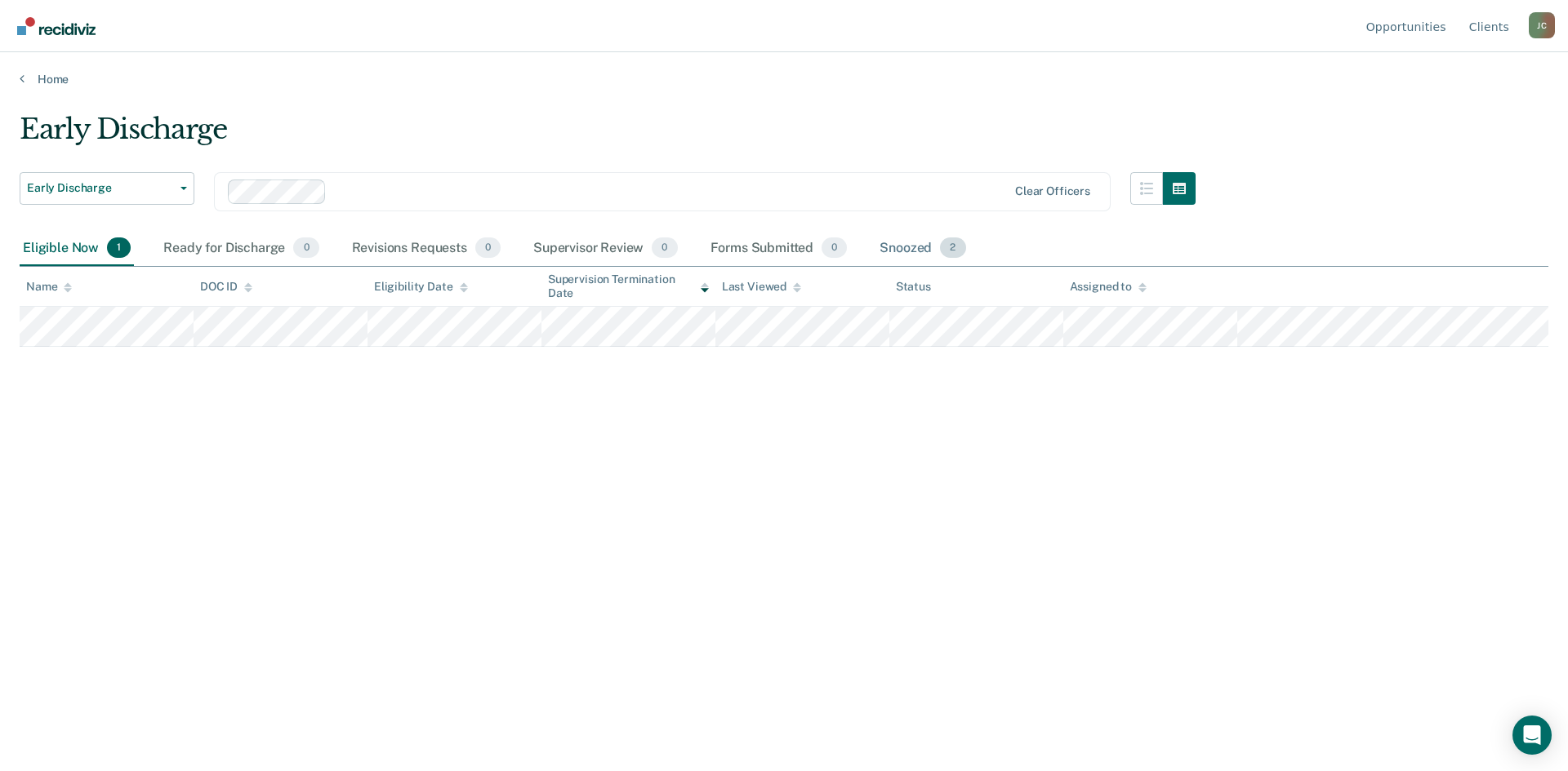
click at [900, 247] on div "Snoozed 2" at bounding box center [922, 249] width 92 height 36
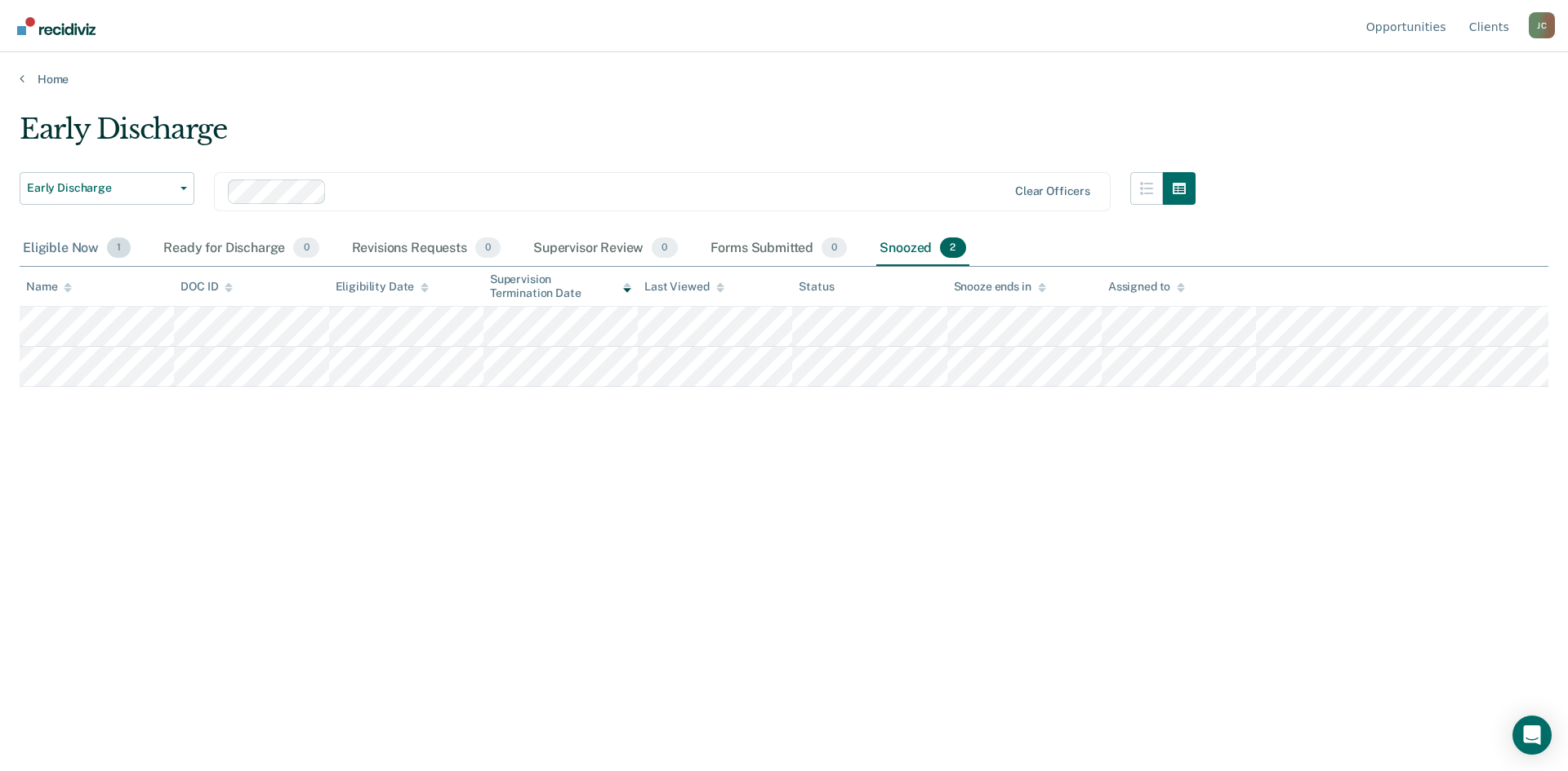
click at [69, 251] on div "Eligible Now 1" at bounding box center [77, 249] width 114 height 36
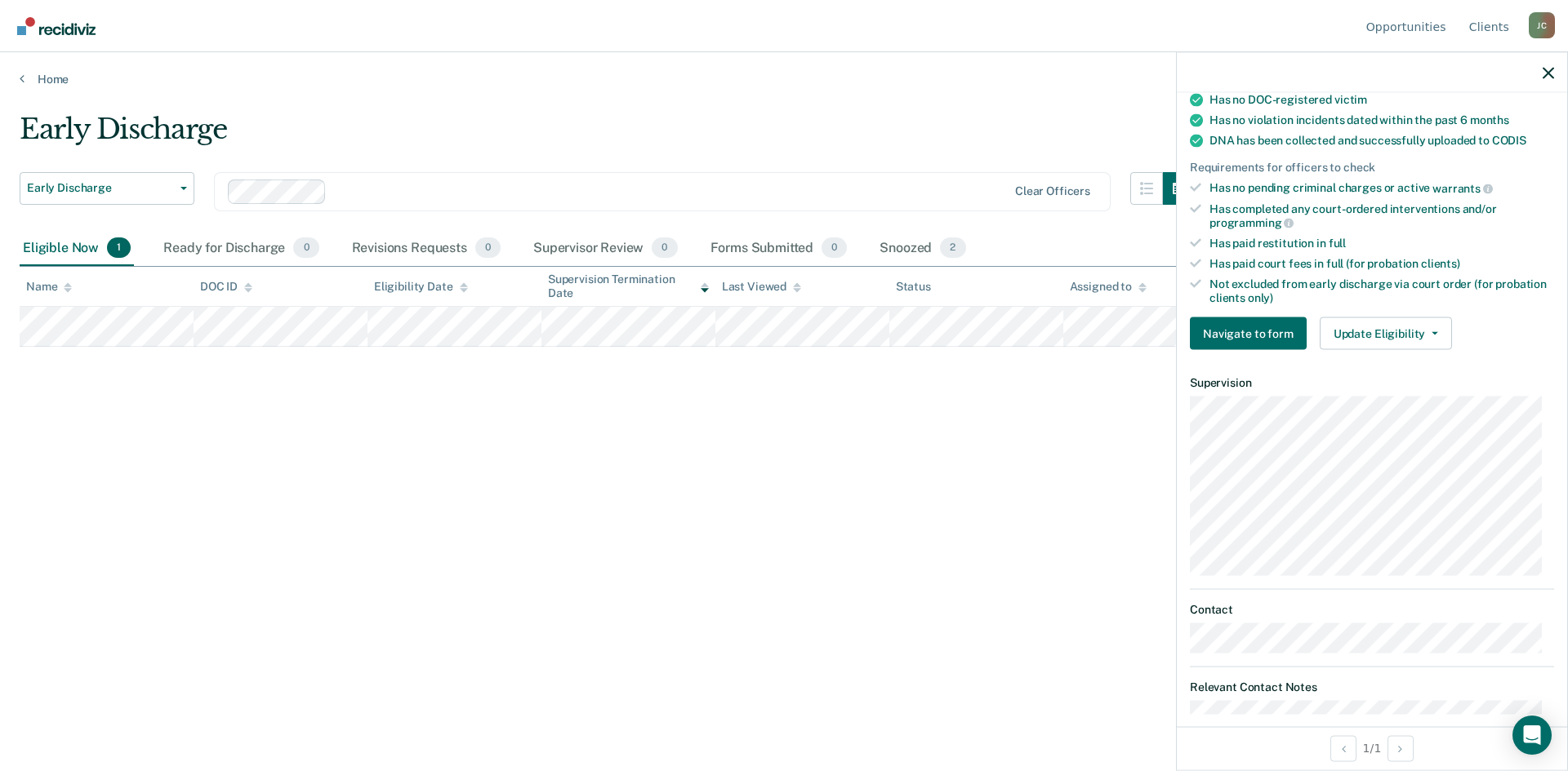
scroll to position [0, 0]
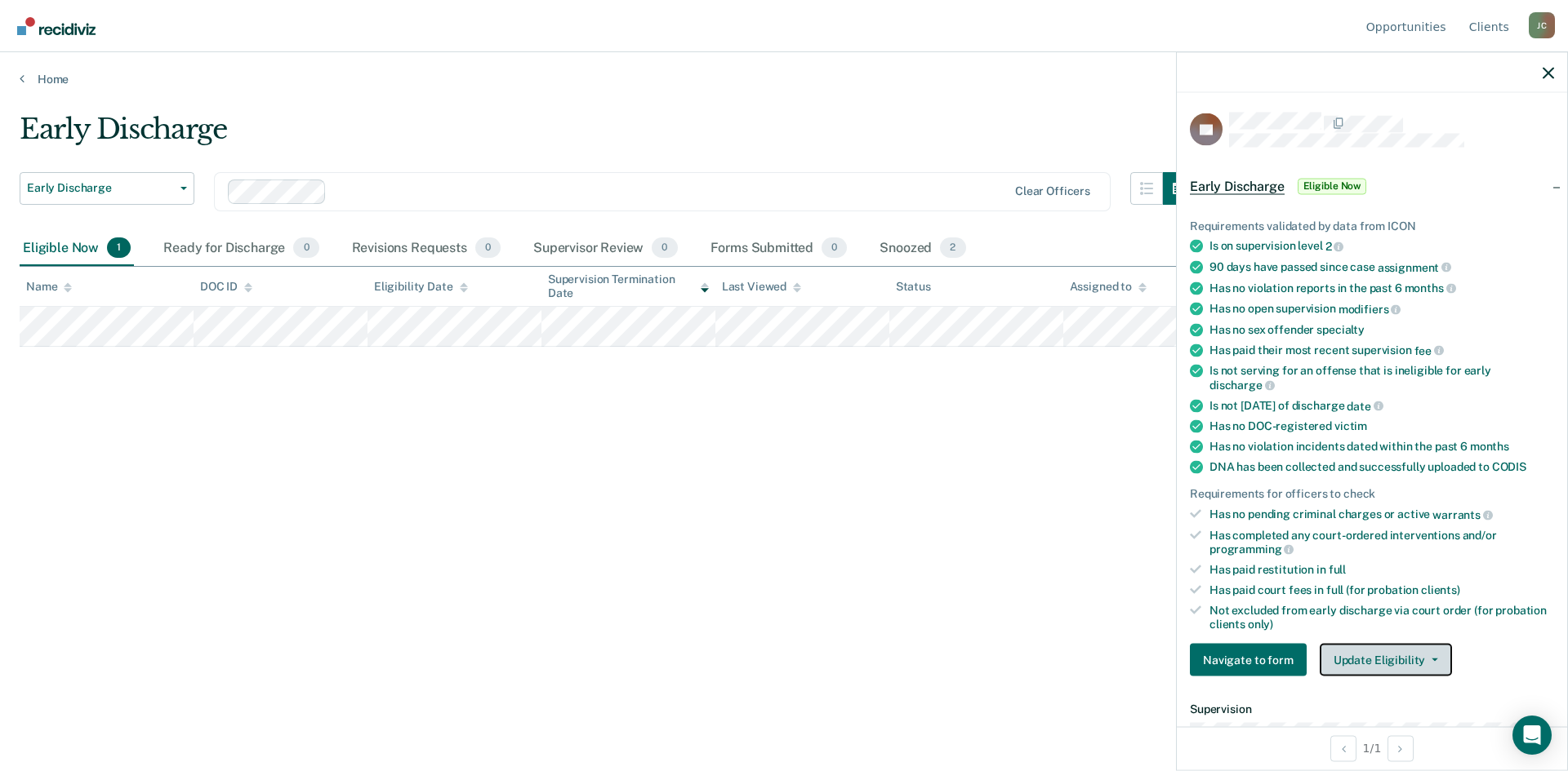
click at [1401, 658] on button "Update Eligibility" at bounding box center [1385, 660] width 132 height 33
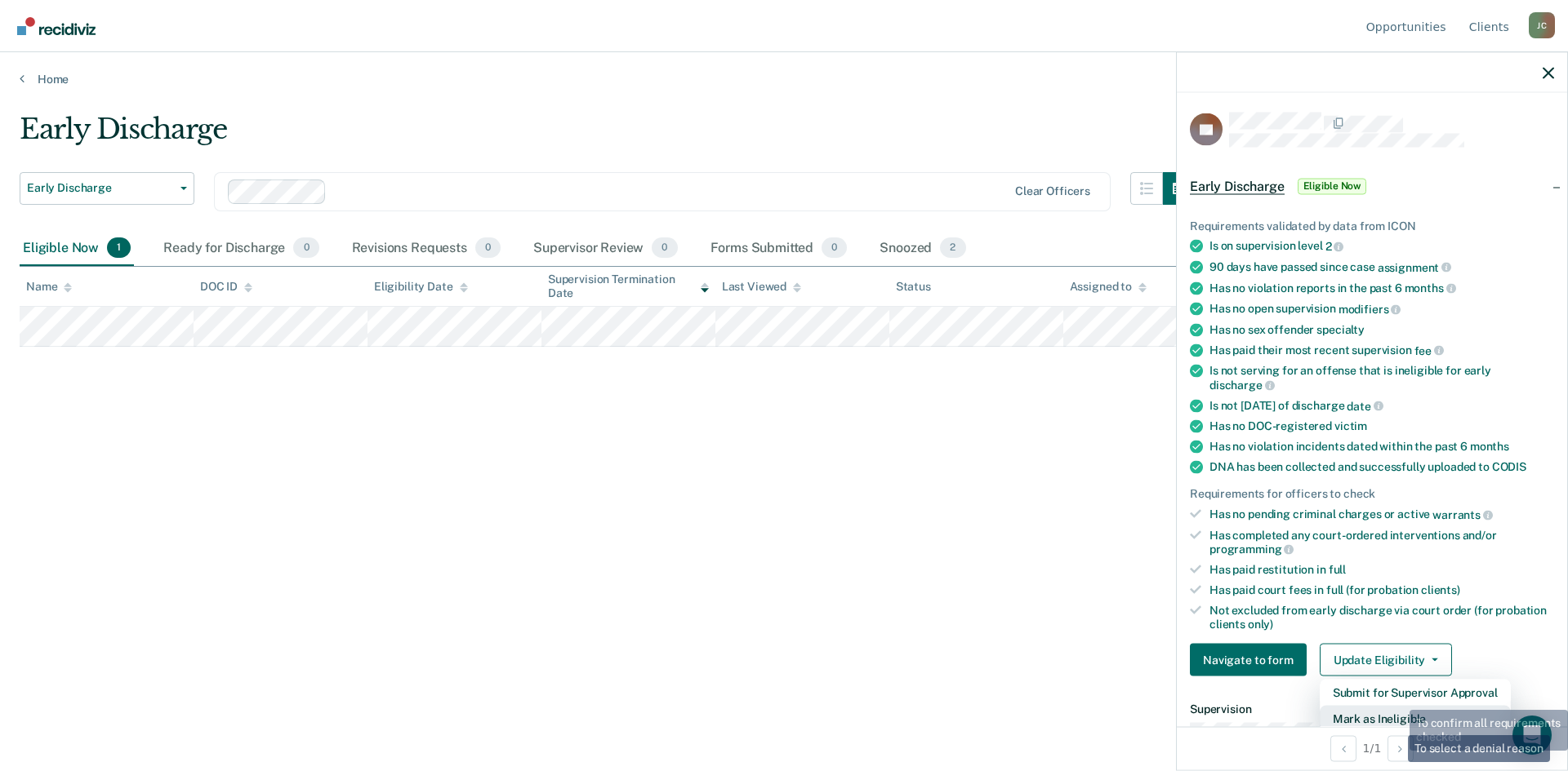
scroll to position [4, 0]
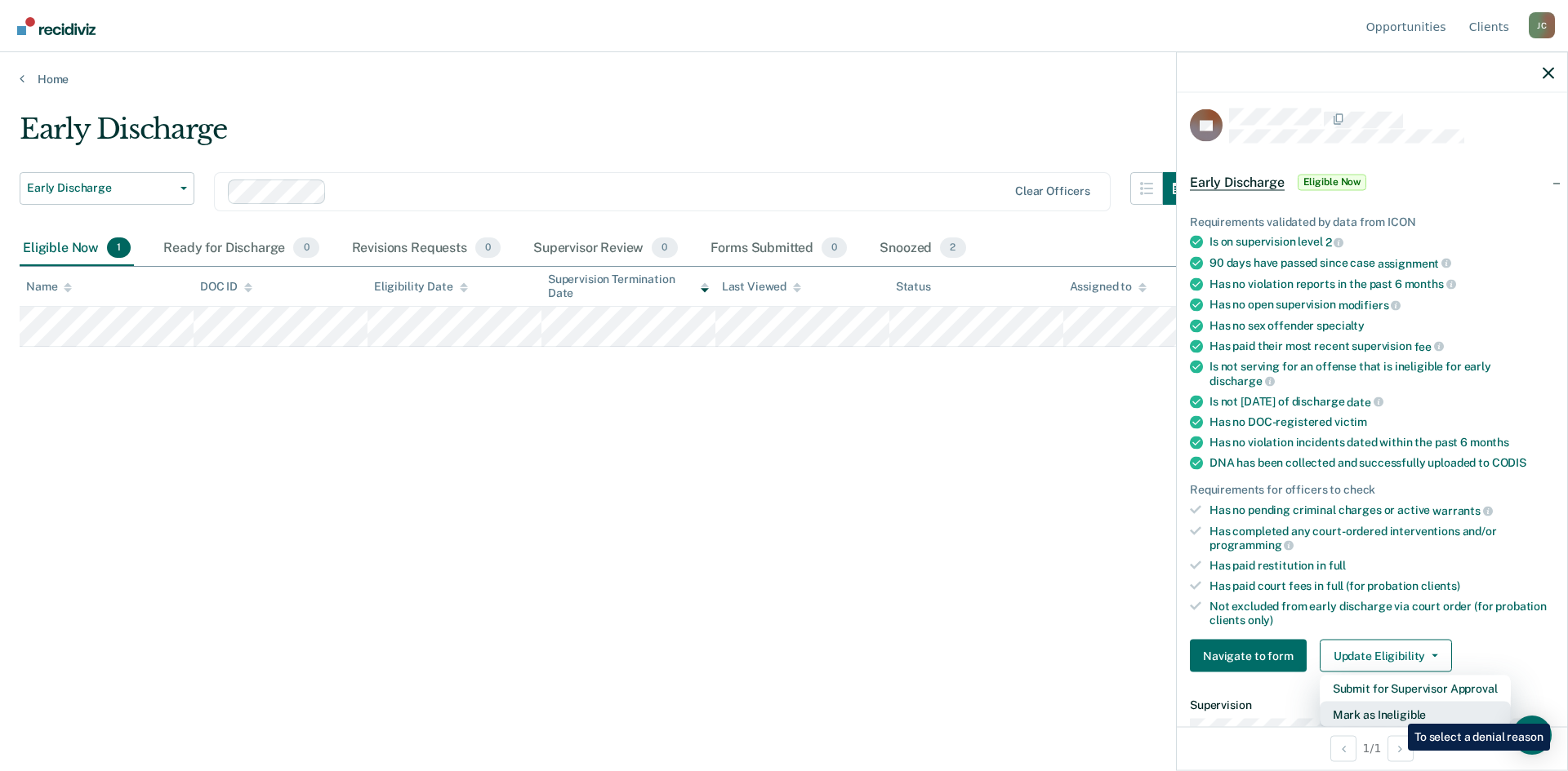
click at [1395, 712] on button "Mark as Ineligible" at bounding box center [1415, 715] width 191 height 26
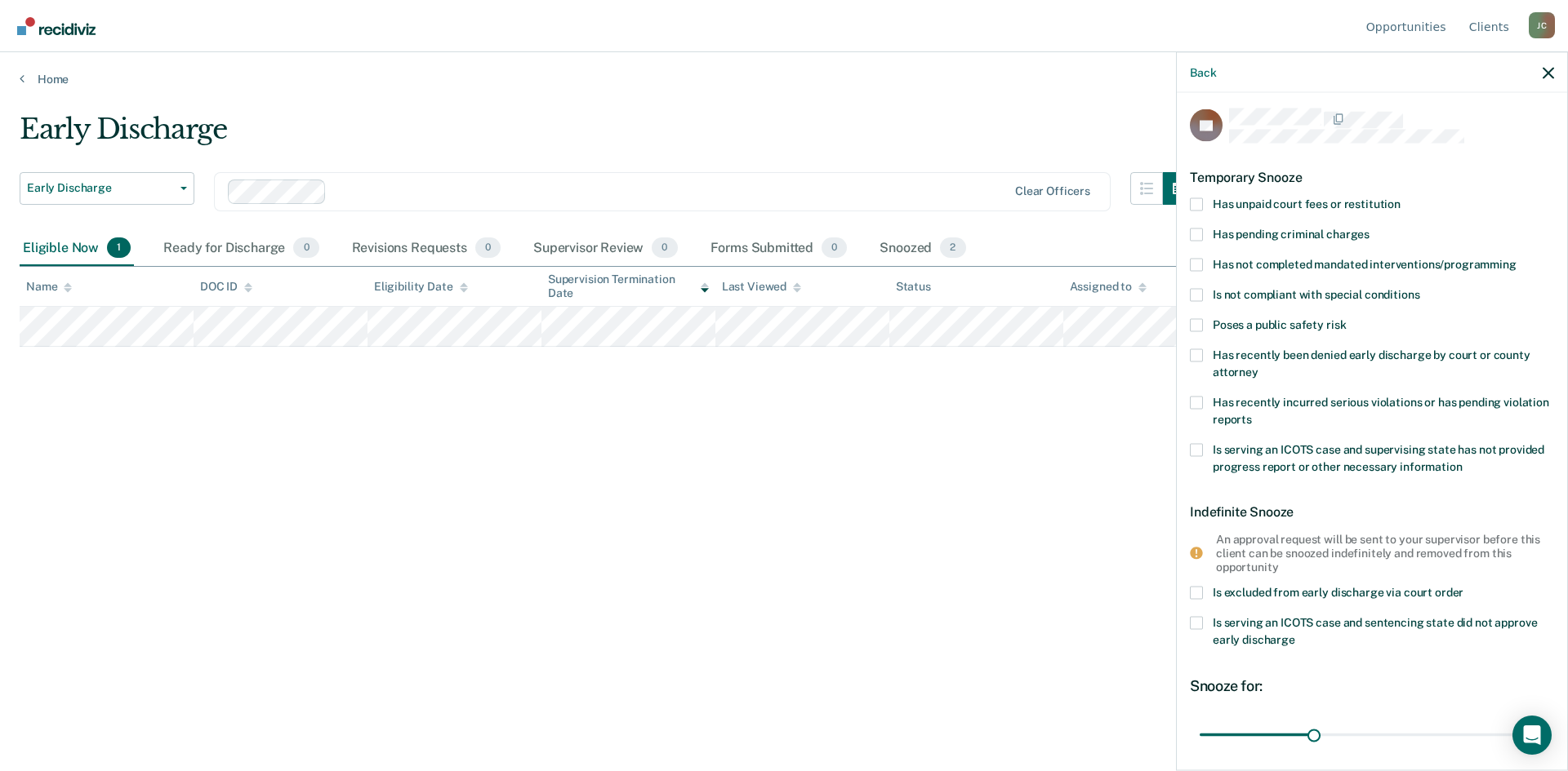
click at [1200, 288] on span at bounding box center [1196, 295] width 13 height 13
click at [1419, 288] on input "Is not compliant with special conditions" at bounding box center [1419, 288] width 0 height 0
click at [1199, 265] on span at bounding box center [1196, 265] width 13 height 13
click at [1516, 258] on input "Has not completed mandated interventions/programming" at bounding box center [1516, 258] width 0 height 0
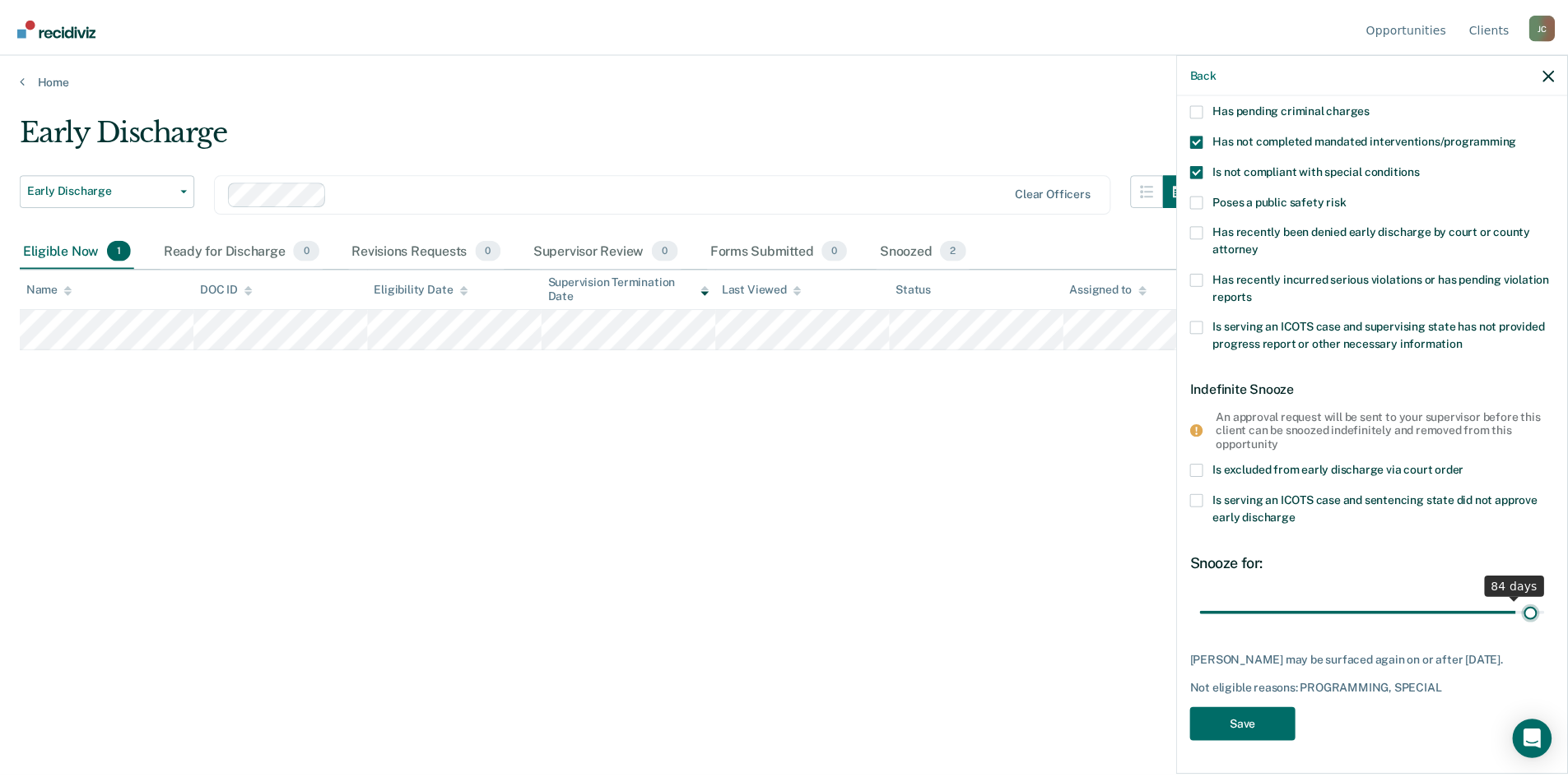
scroll to position [130, 0]
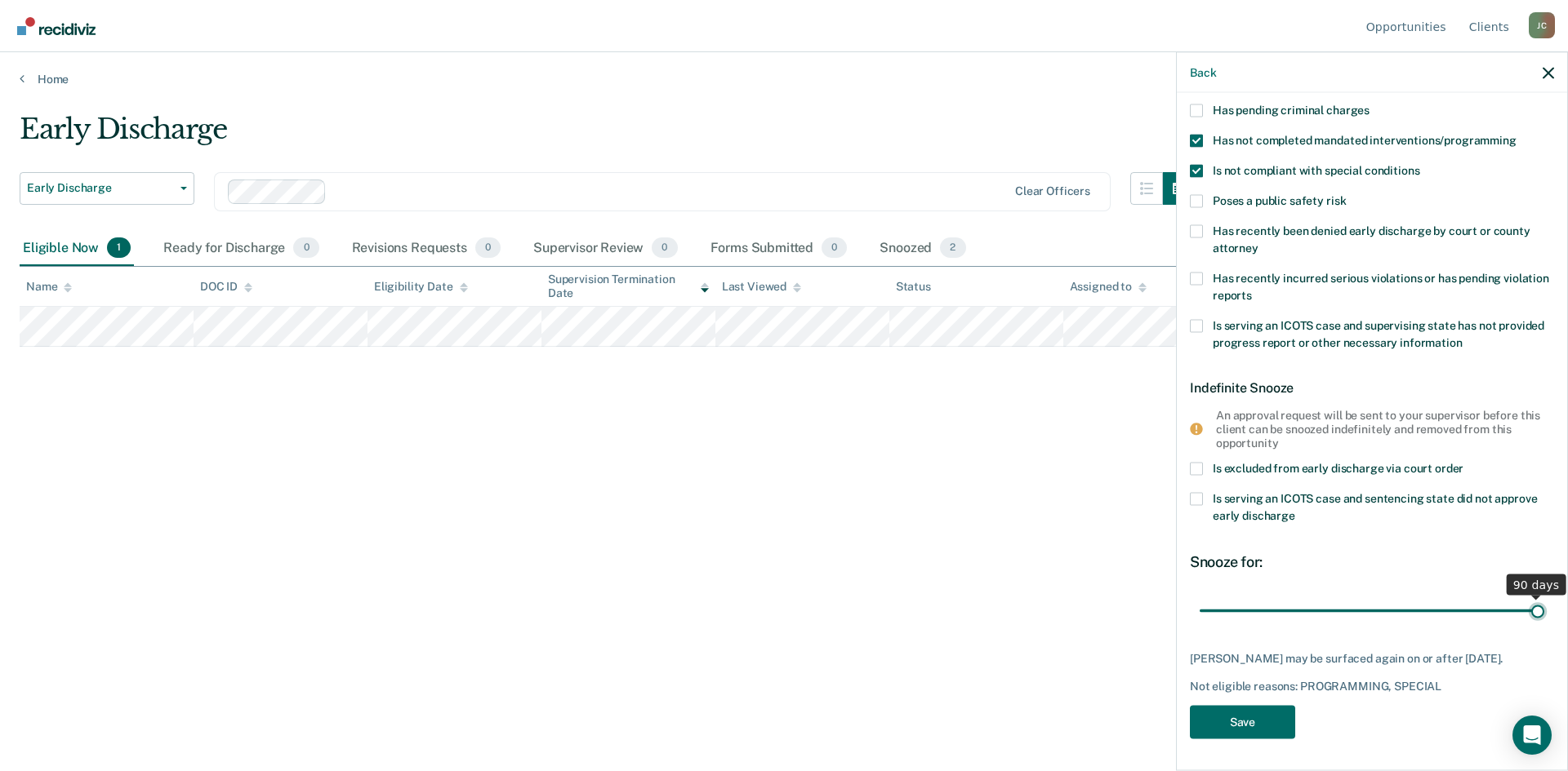
drag, startPoint x: 1310, startPoint y: 598, endPoint x: 1528, endPoint y: 599, distance: 218.0
type input "90"
click at [1528, 599] on input "range" at bounding box center [1371, 611] width 344 height 28
click at [1253, 713] on button "Save" at bounding box center [1242, 723] width 105 height 34
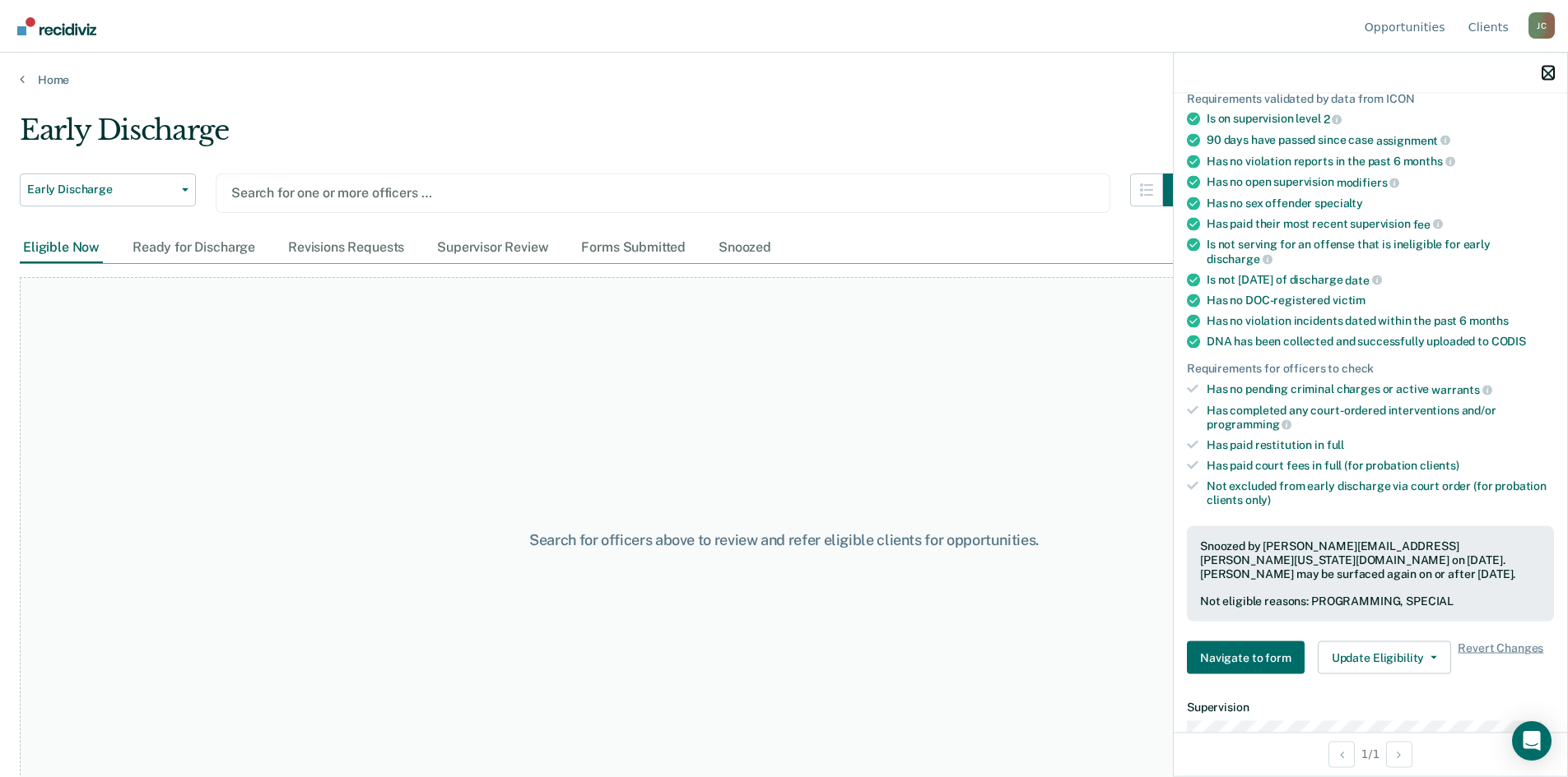
click at [1550, 73] on icon "button" at bounding box center [1548, 73] width 11 height 11
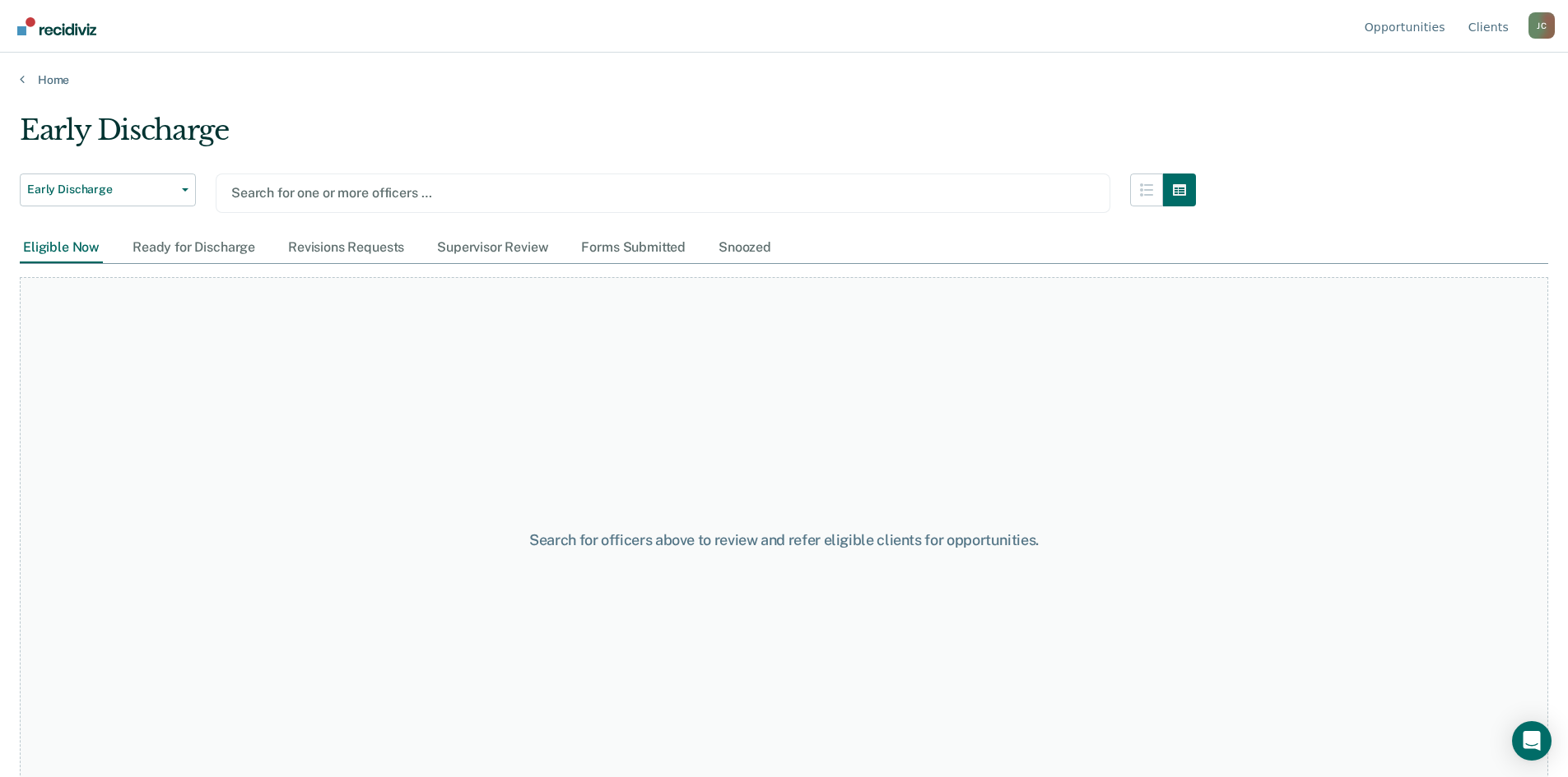
click at [759, 184] on div at bounding box center [663, 193] width 863 height 19
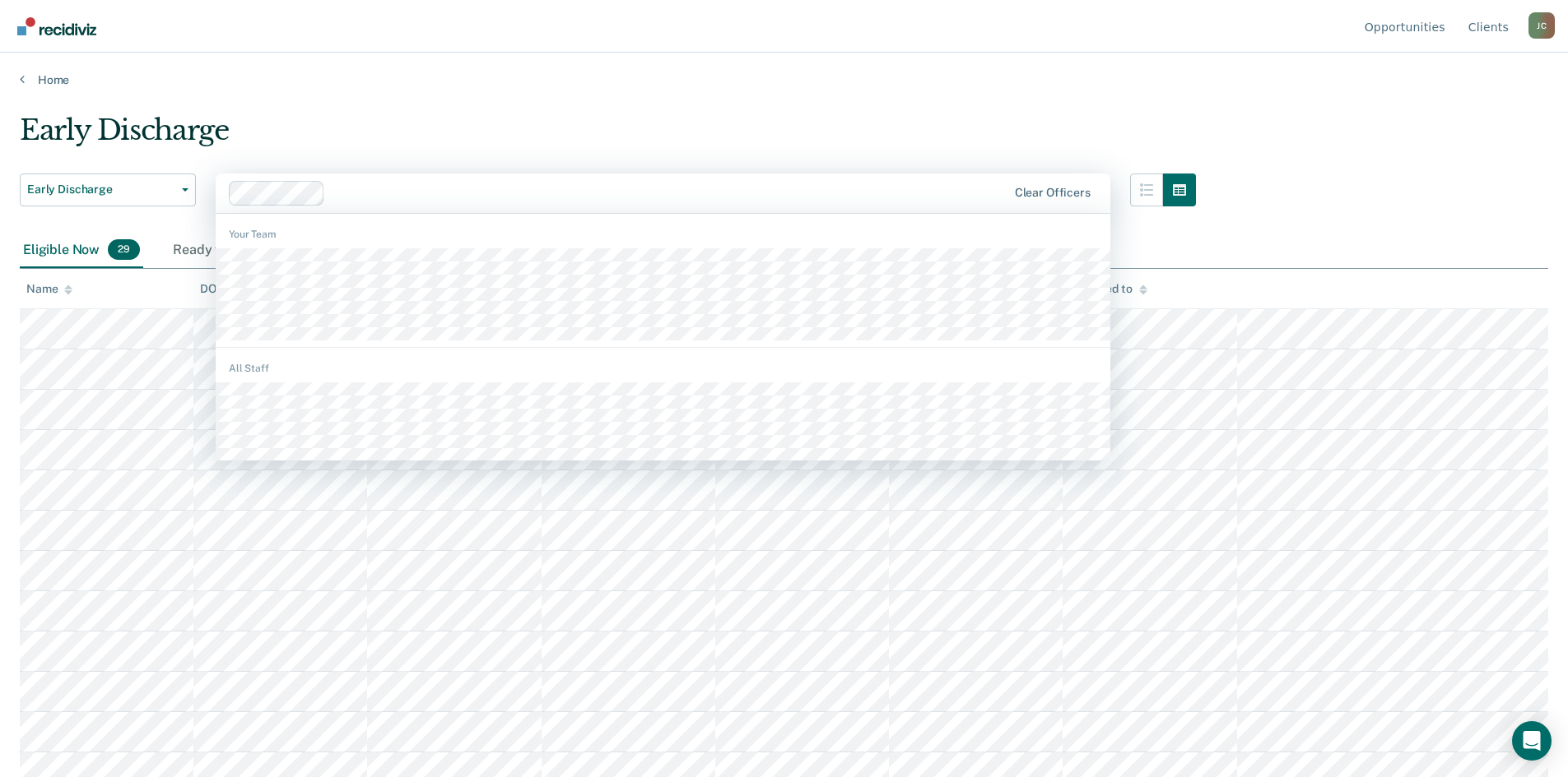
click at [373, 194] on div at bounding box center [670, 193] width 675 height 19
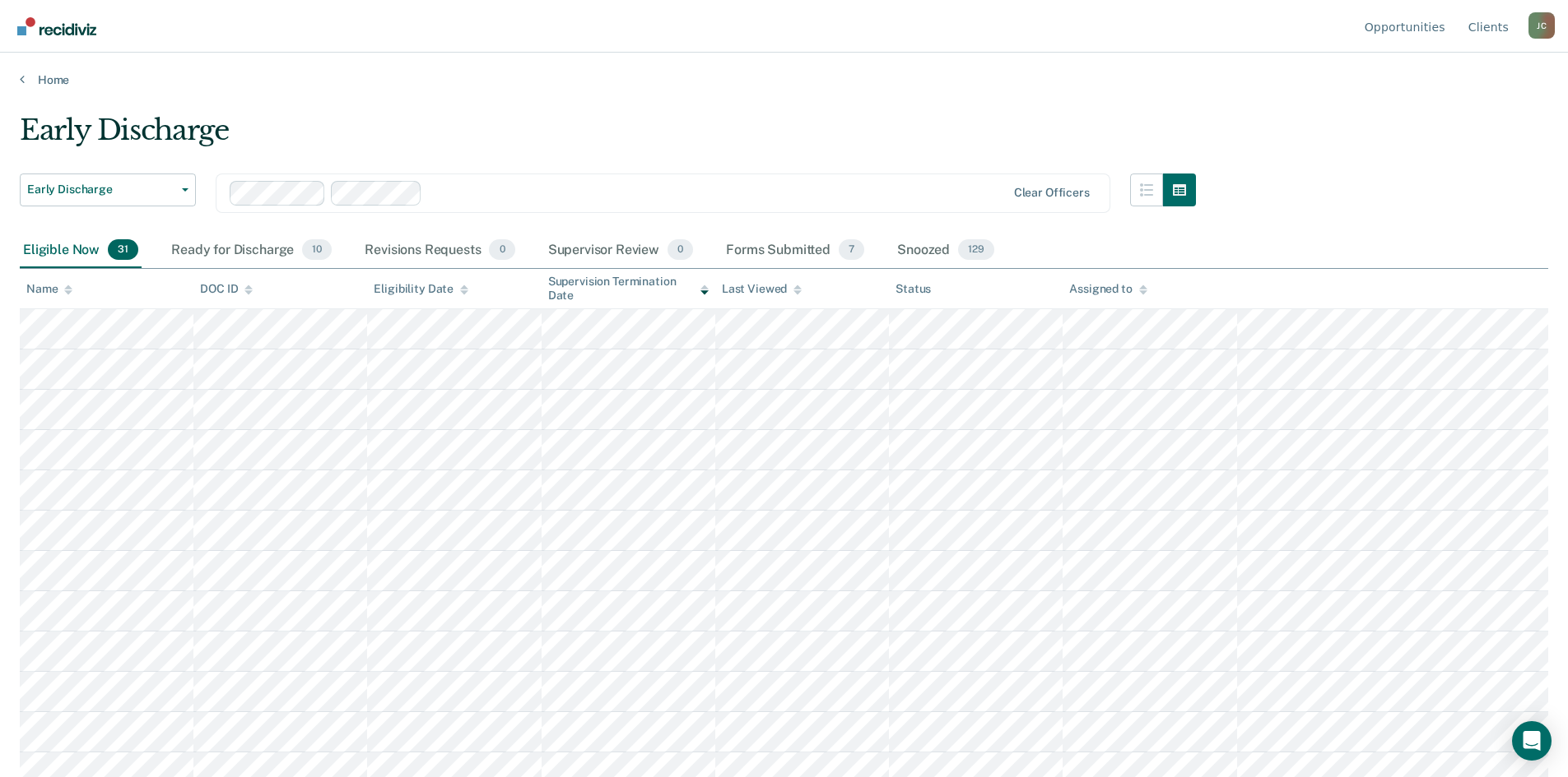
click at [475, 193] on div at bounding box center [717, 193] width 577 height 19
click at [609, 188] on div at bounding box center [783, 193] width 444 height 19
click at [724, 184] on div at bounding box center [840, 193] width 329 height 19
click at [881, 193] on div at bounding box center [899, 193] width 213 height 19
click at [941, 186] on div at bounding box center [682, 193] width 646 height 19
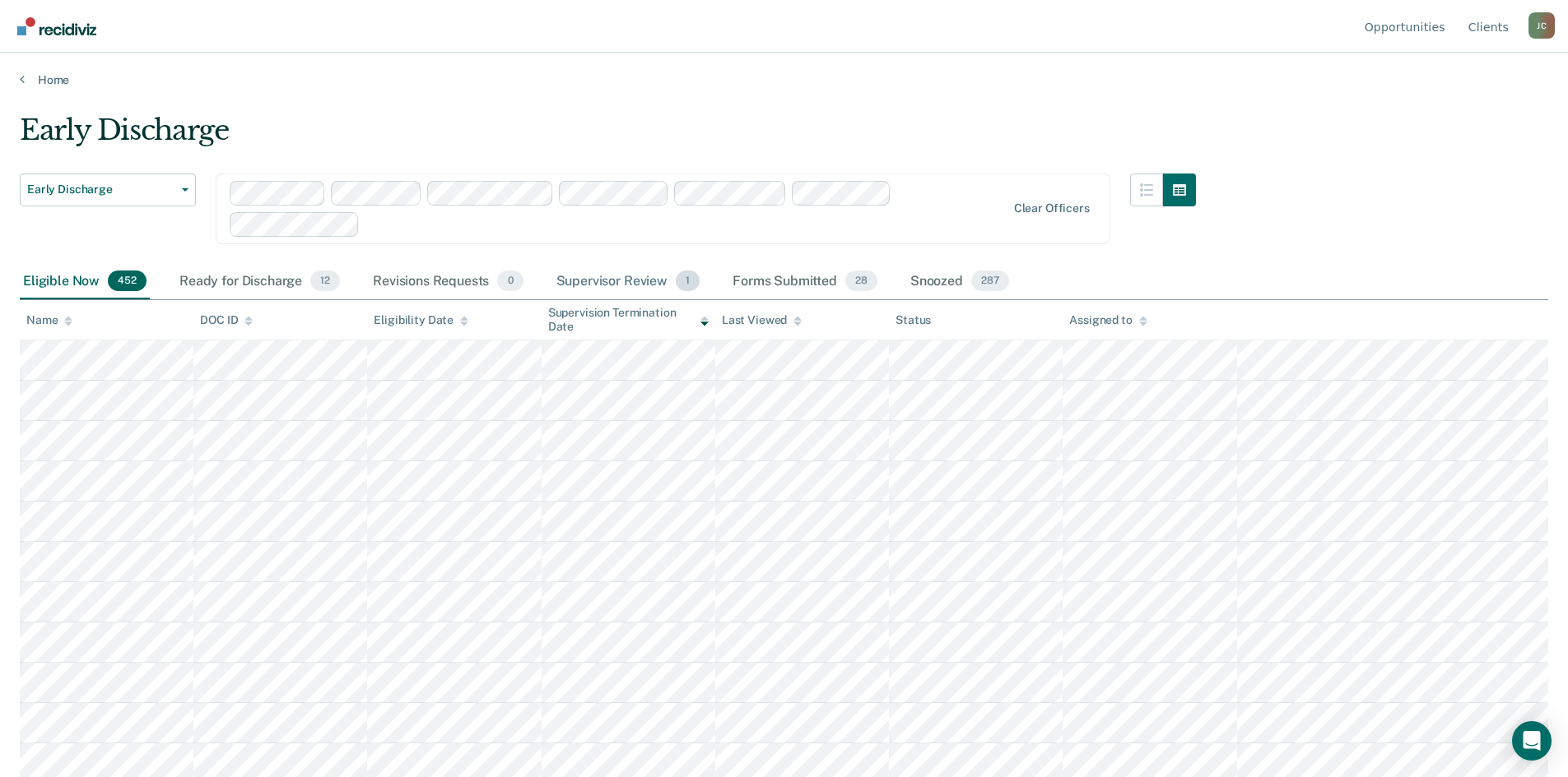
click at [641, 279] on div "Supervisor Review 1" at bounding box center [628, 282] width 150 height 36
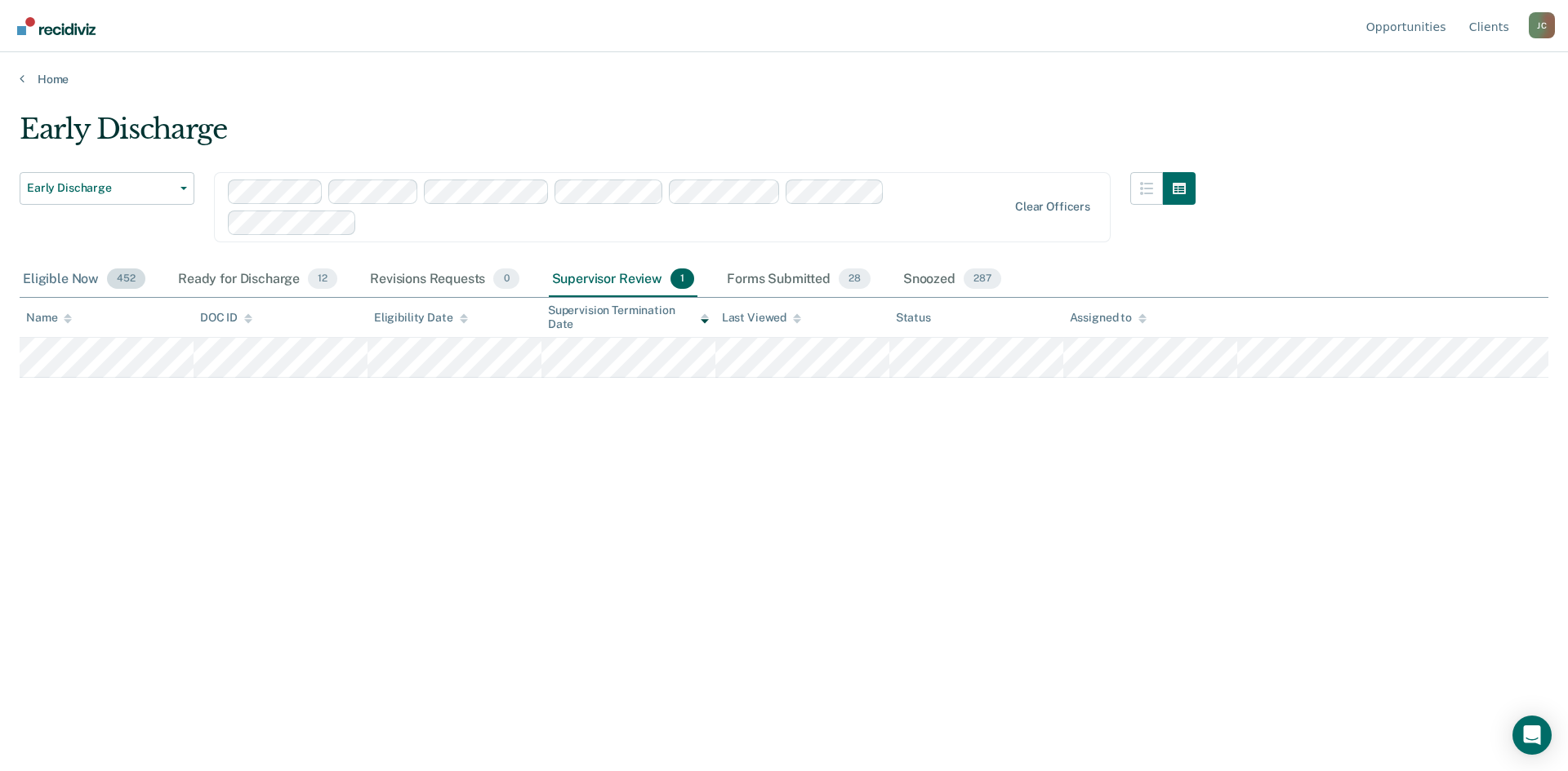
click at [44, 280] on div "Eligible Now 452" at bounding box center [84, 280] width 129 height 36
